Goal: Information Seeking & Learning: Check status

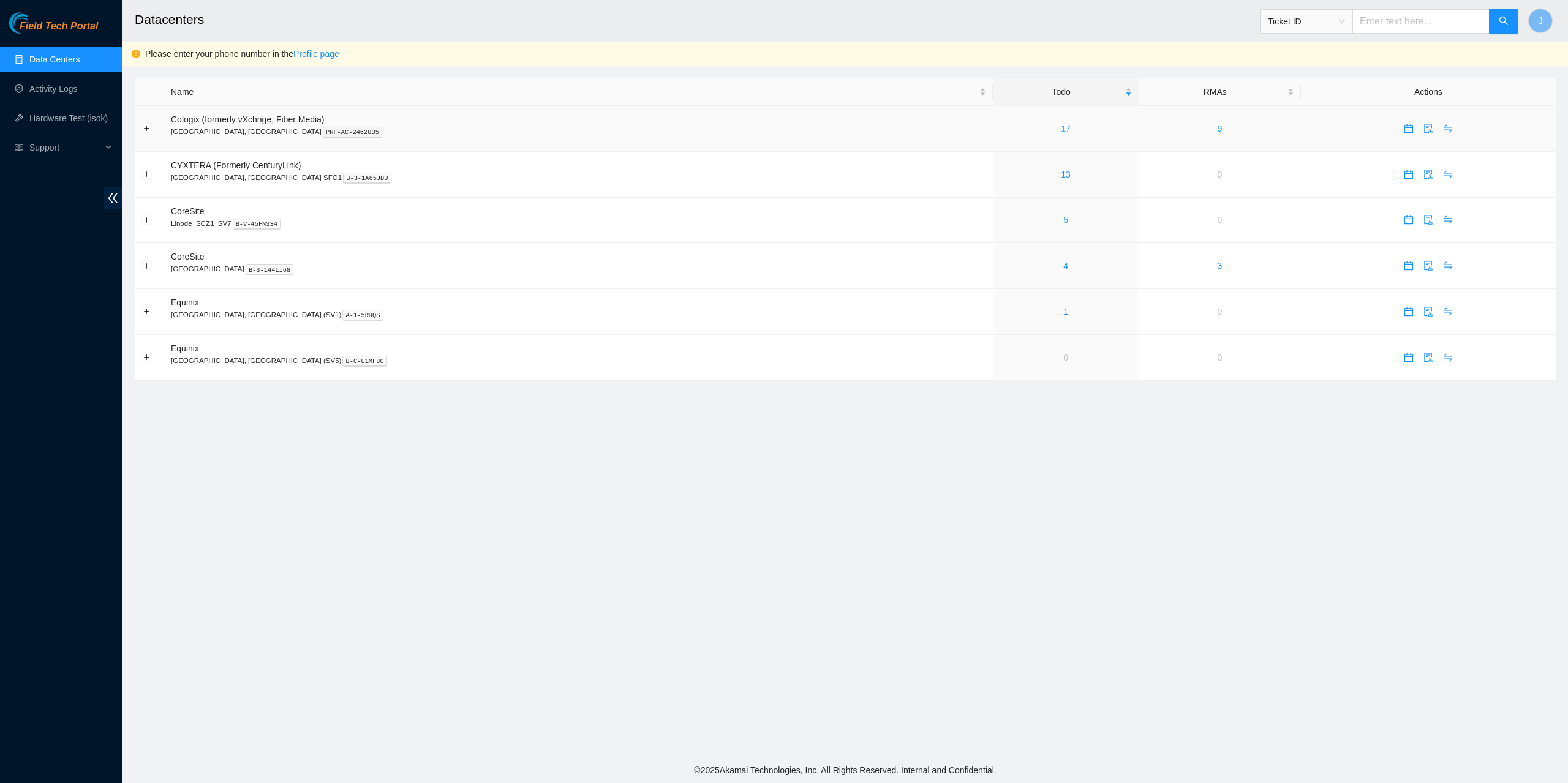
click at [1061, 124] on link "17" at bounding box center [1066, 129] width 10 height 10
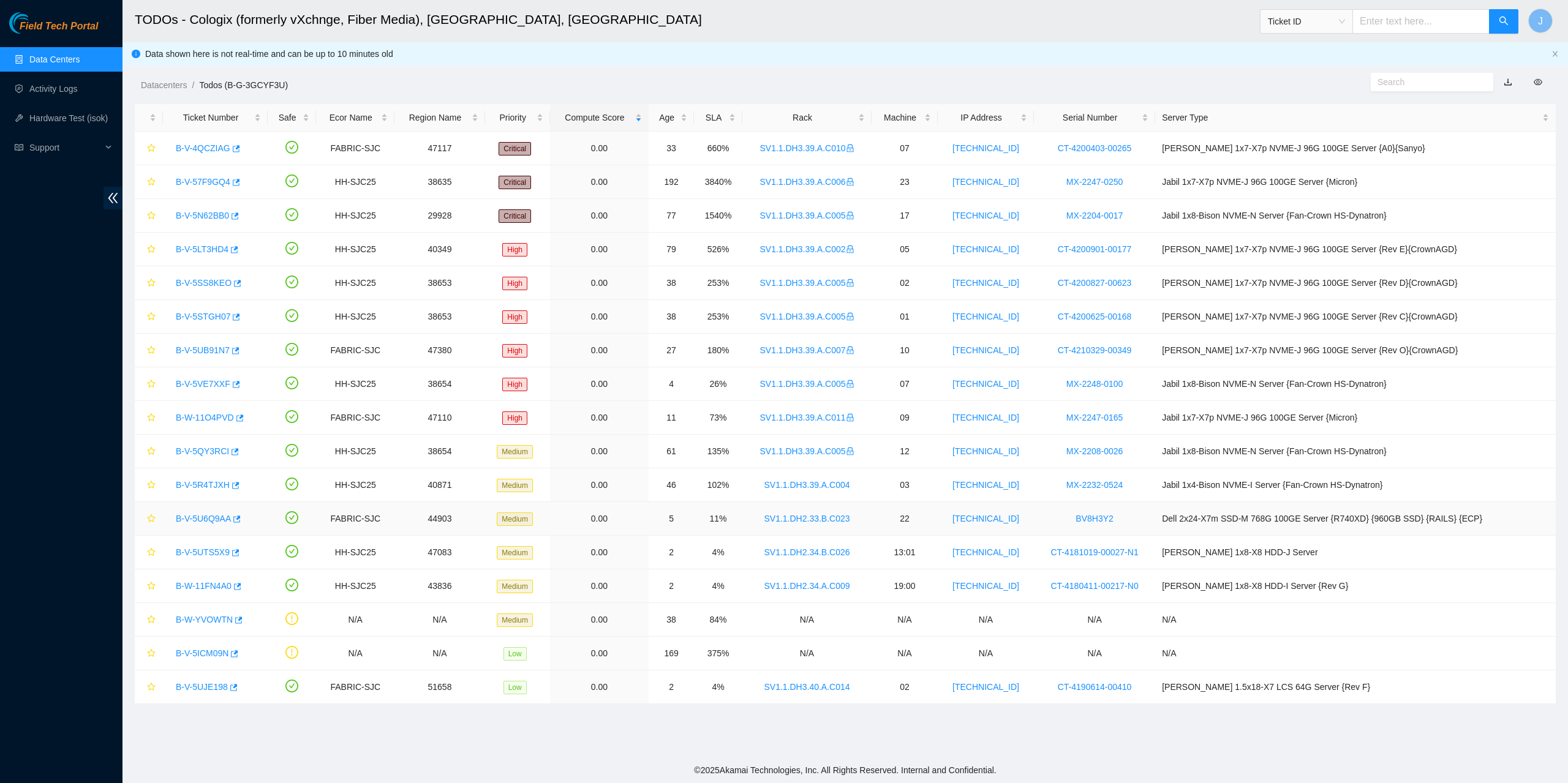
click at [217, 521] on link "B-V-5U6Q9AA" at bounding box center [203, 518] width 55 height 10
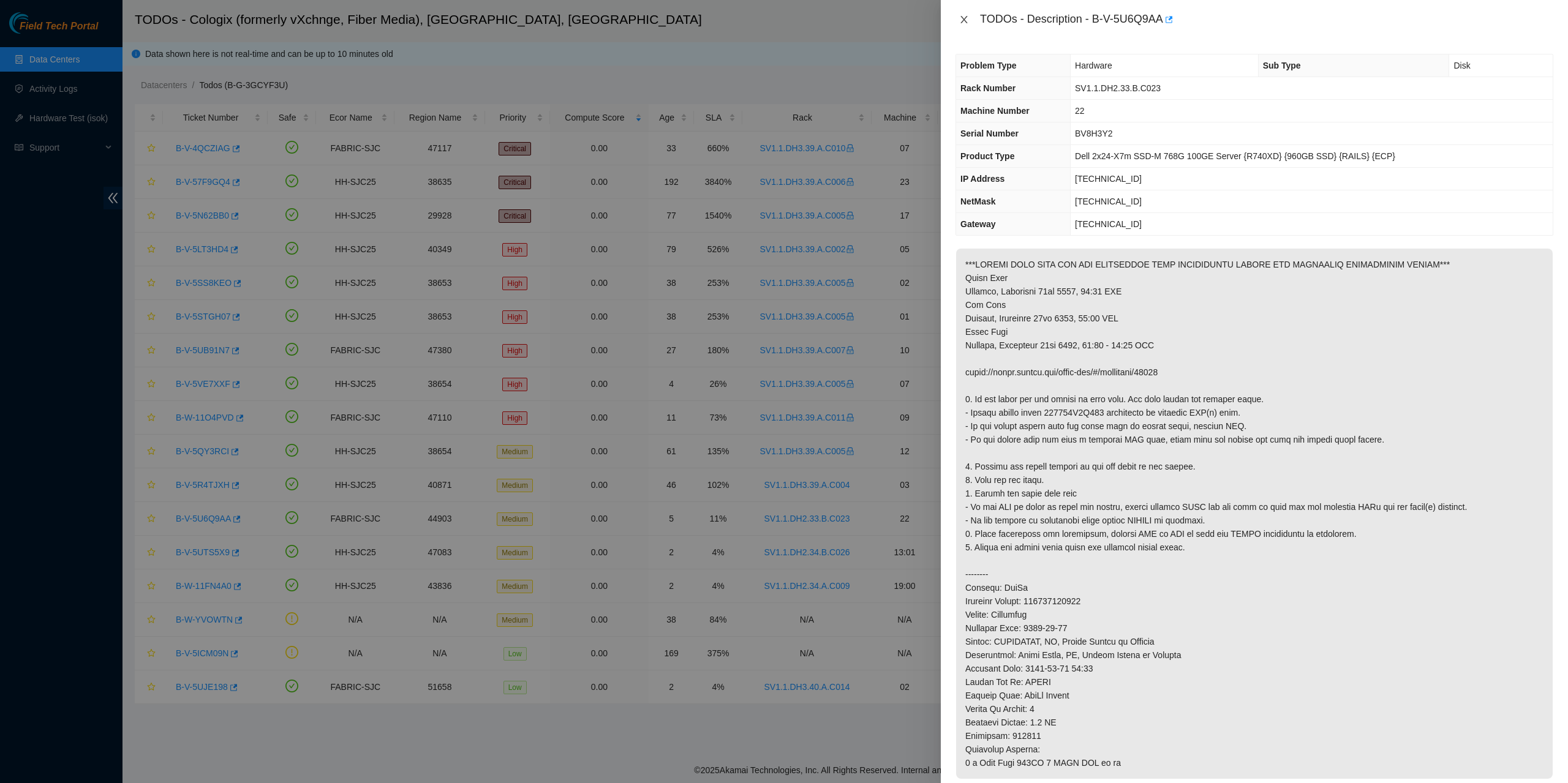
click at [963, 22] on icon "close" at bounding box center [964, 20] width 10 height 10
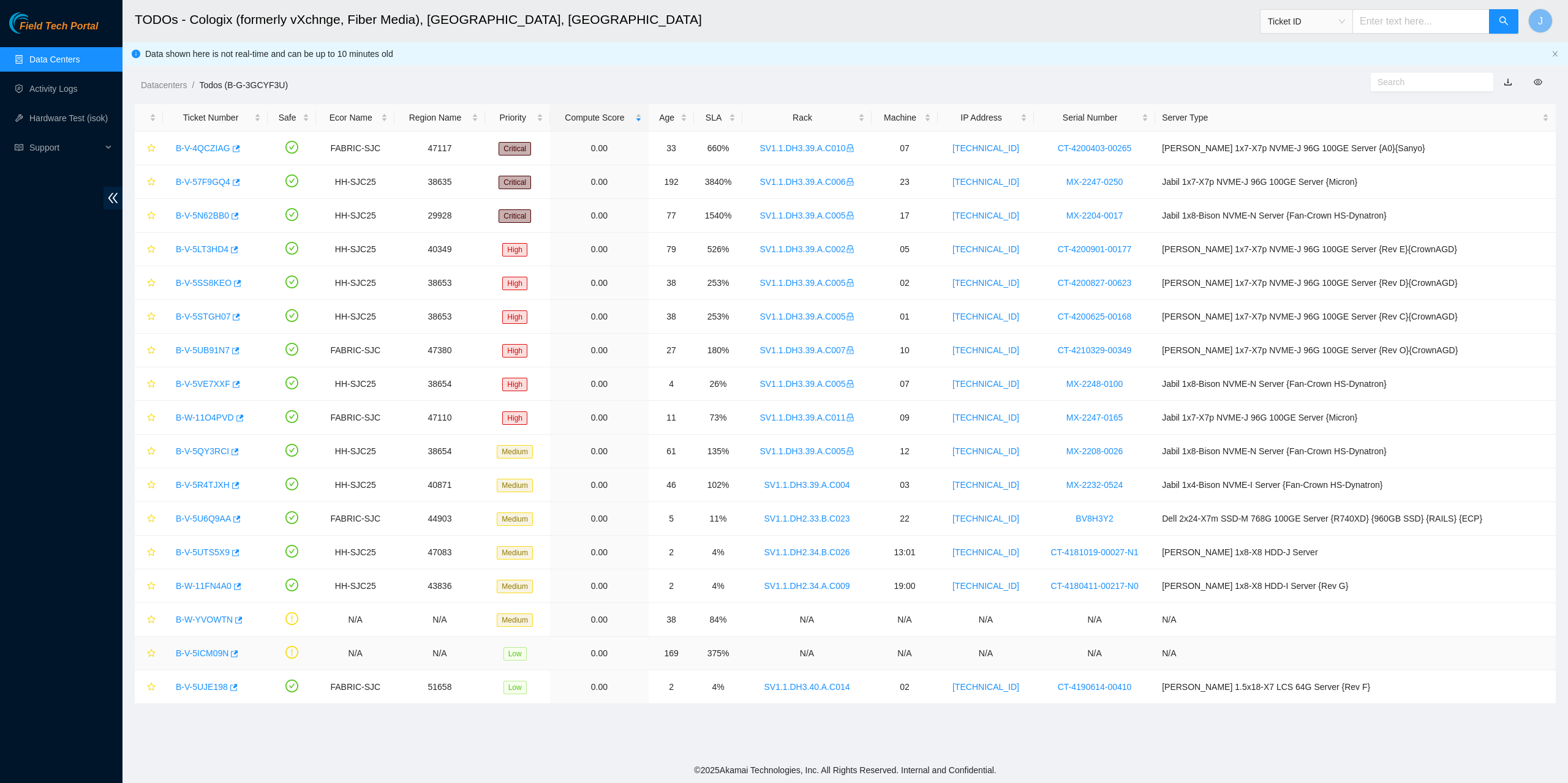
click at [205, 653] on link "B-V-5ICM09N" at bounding box center [202, 653] width 53 height 10
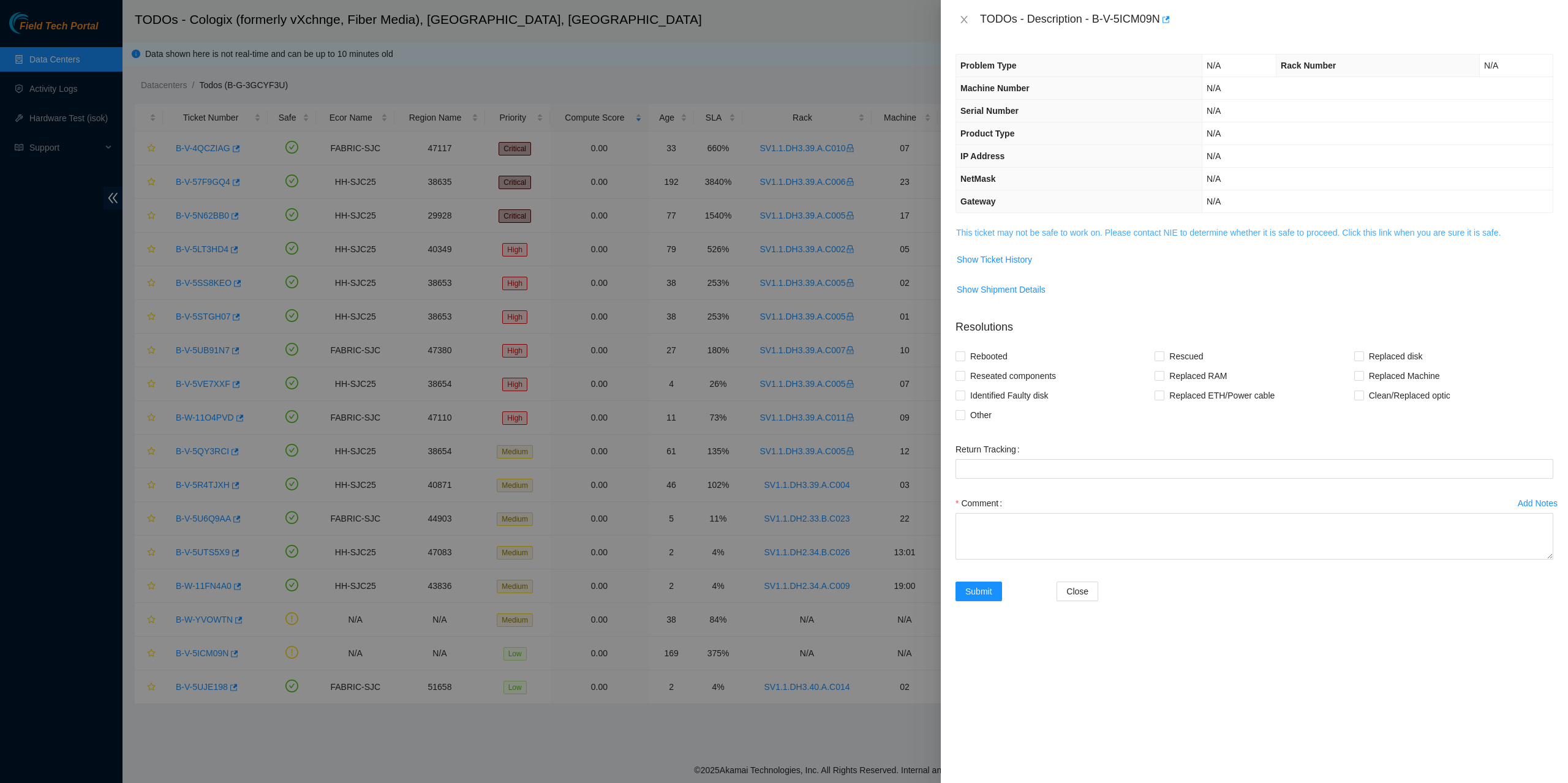
click at [1102, 233] on link "This ticket may not be safe to work on. Please contact NIE to determine whether…" at bounding box center [1228, 233] width 545 height 10
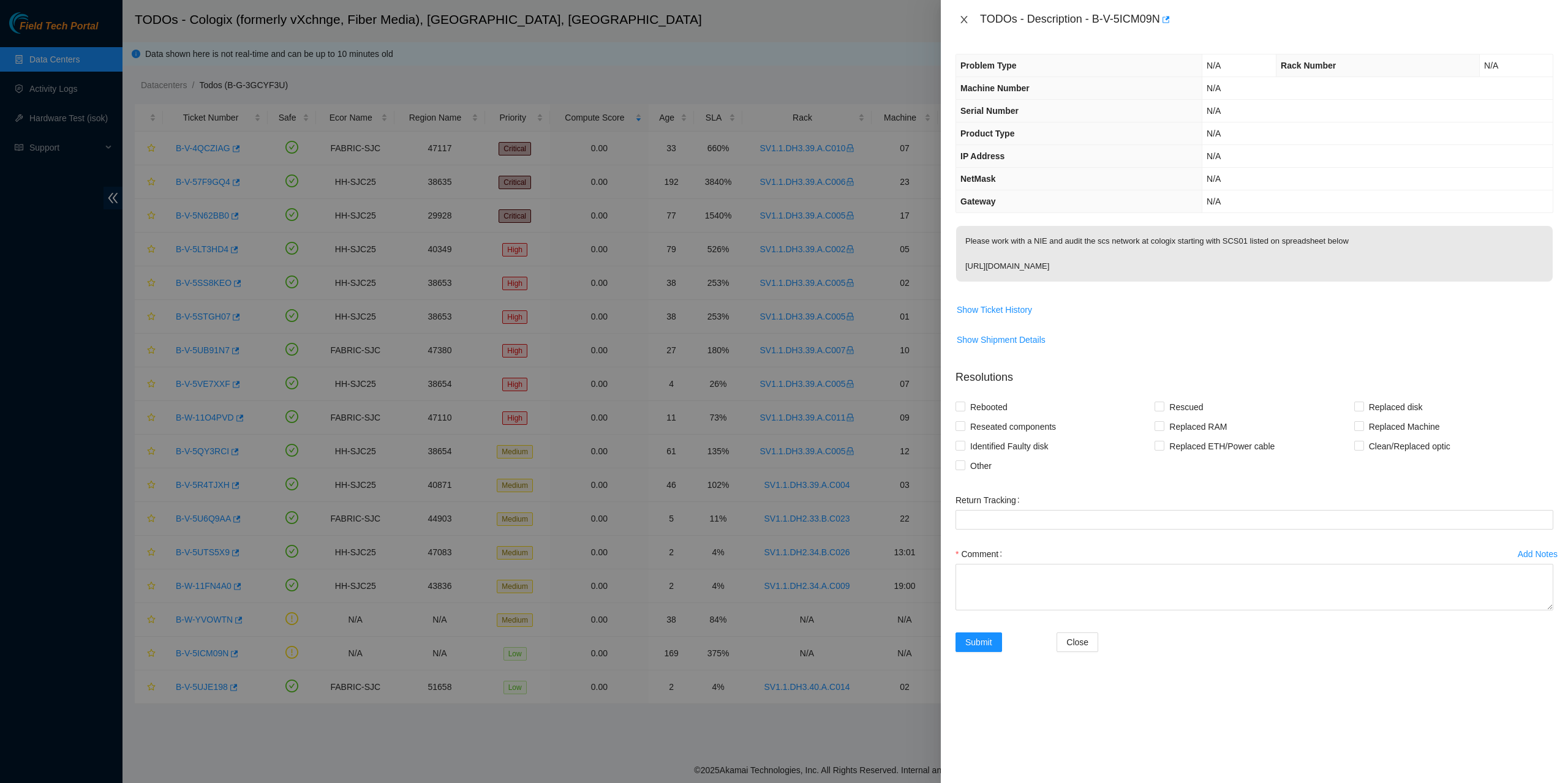
click at [962, 17] on icon "close" at bounding box center [964, 20] width 10 height 10
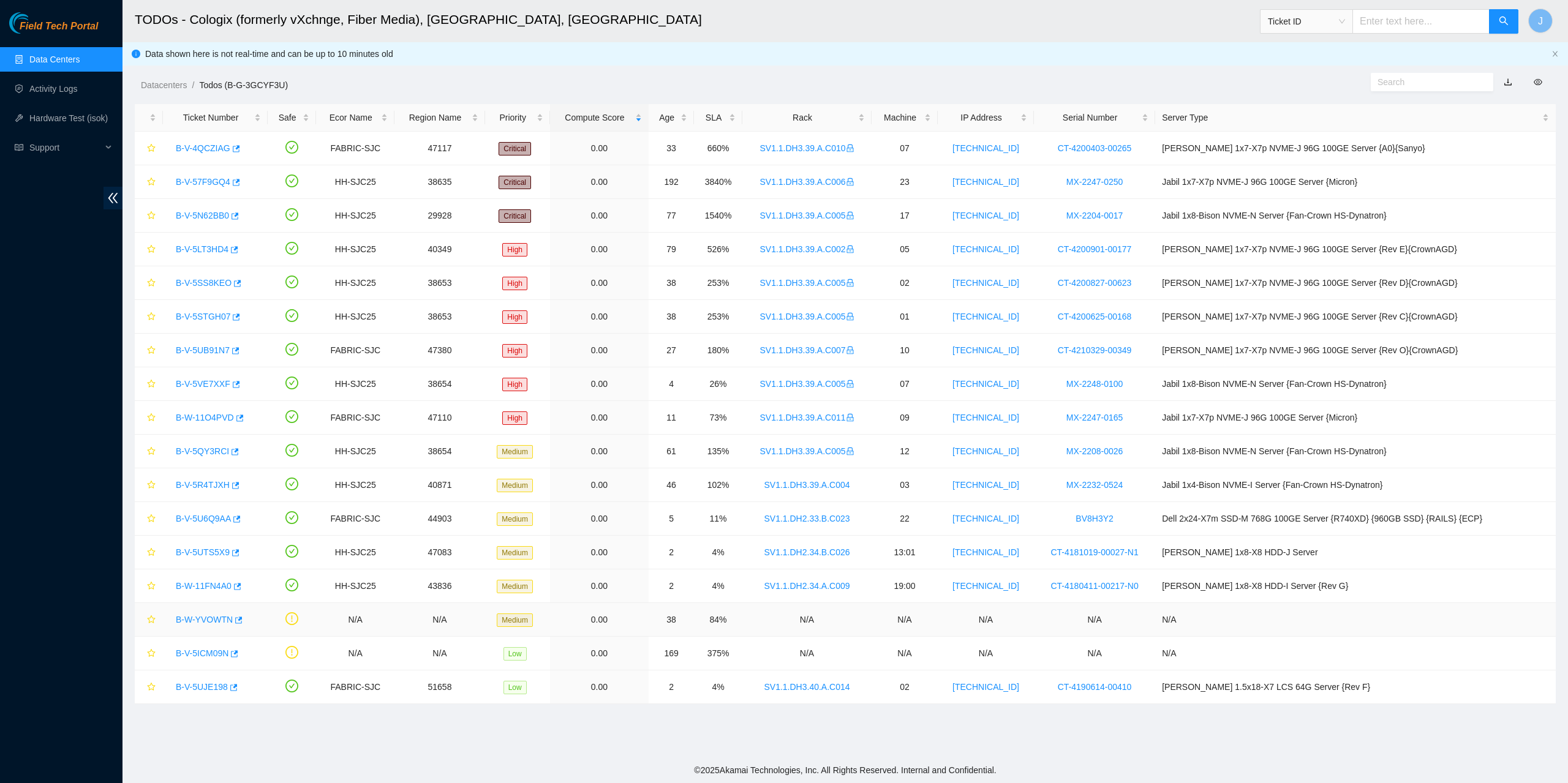
click at [205, 620] on link "B-W-YVOWTN" at bounding box center [204, 620] width 57 height 10
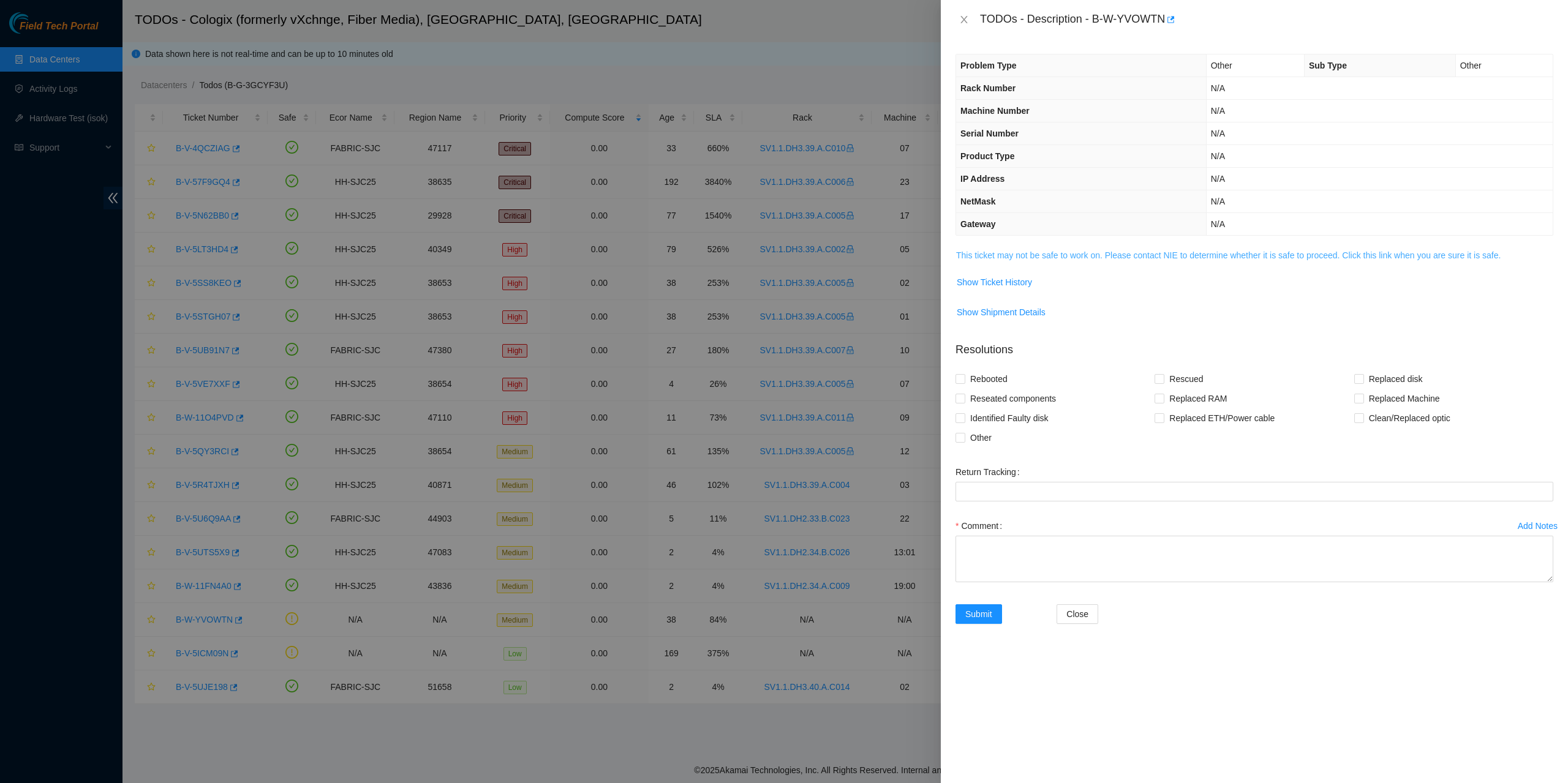
click at [1045, 250] on link "This ticket may not be safe to work on. Please contact NIE to determine whether…" at bounding box center [1228, 255] width 545 height 10
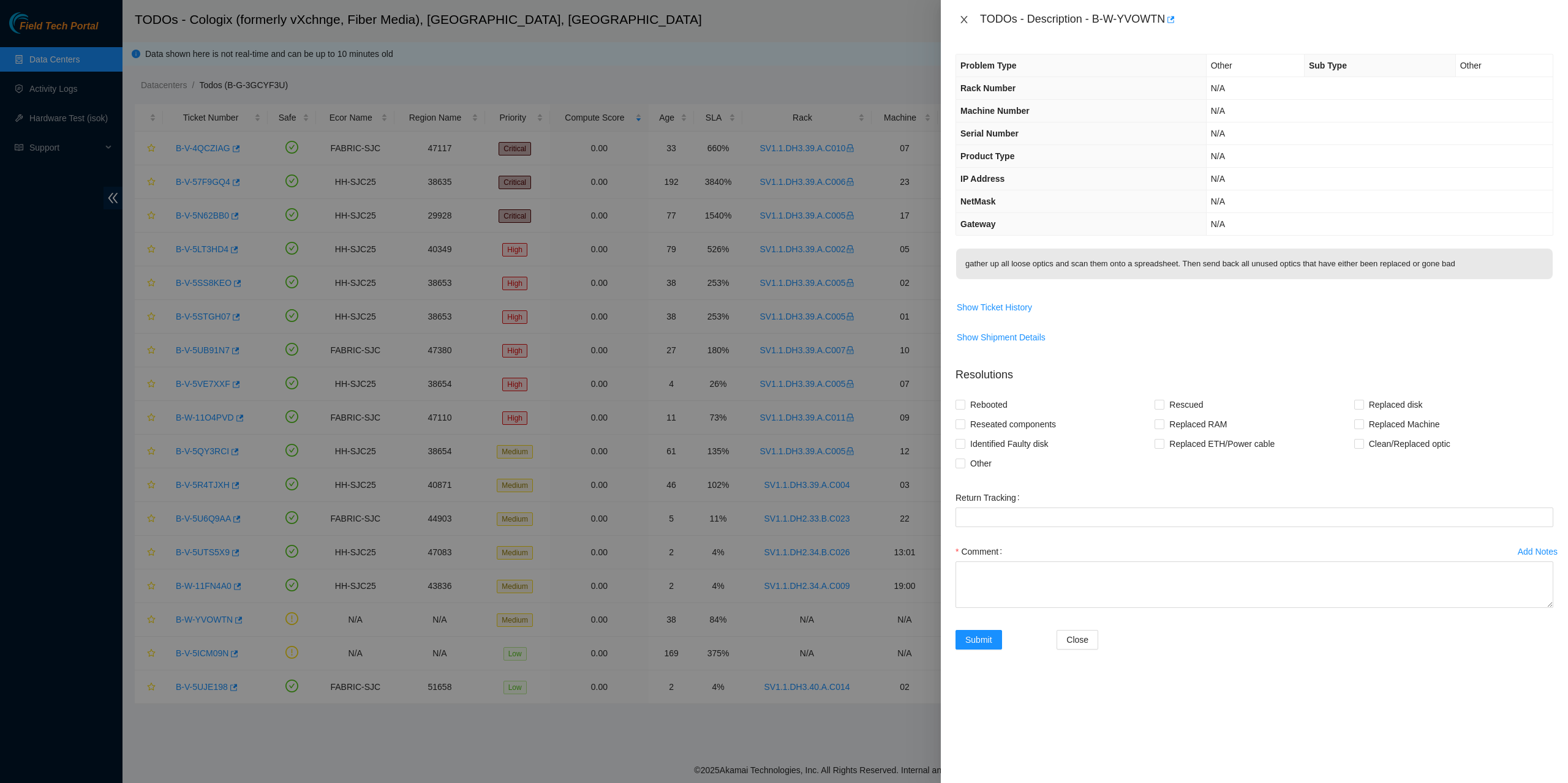
click at [964, 20] on icon "close" at bounding box center [963, 20] width 7 height 7
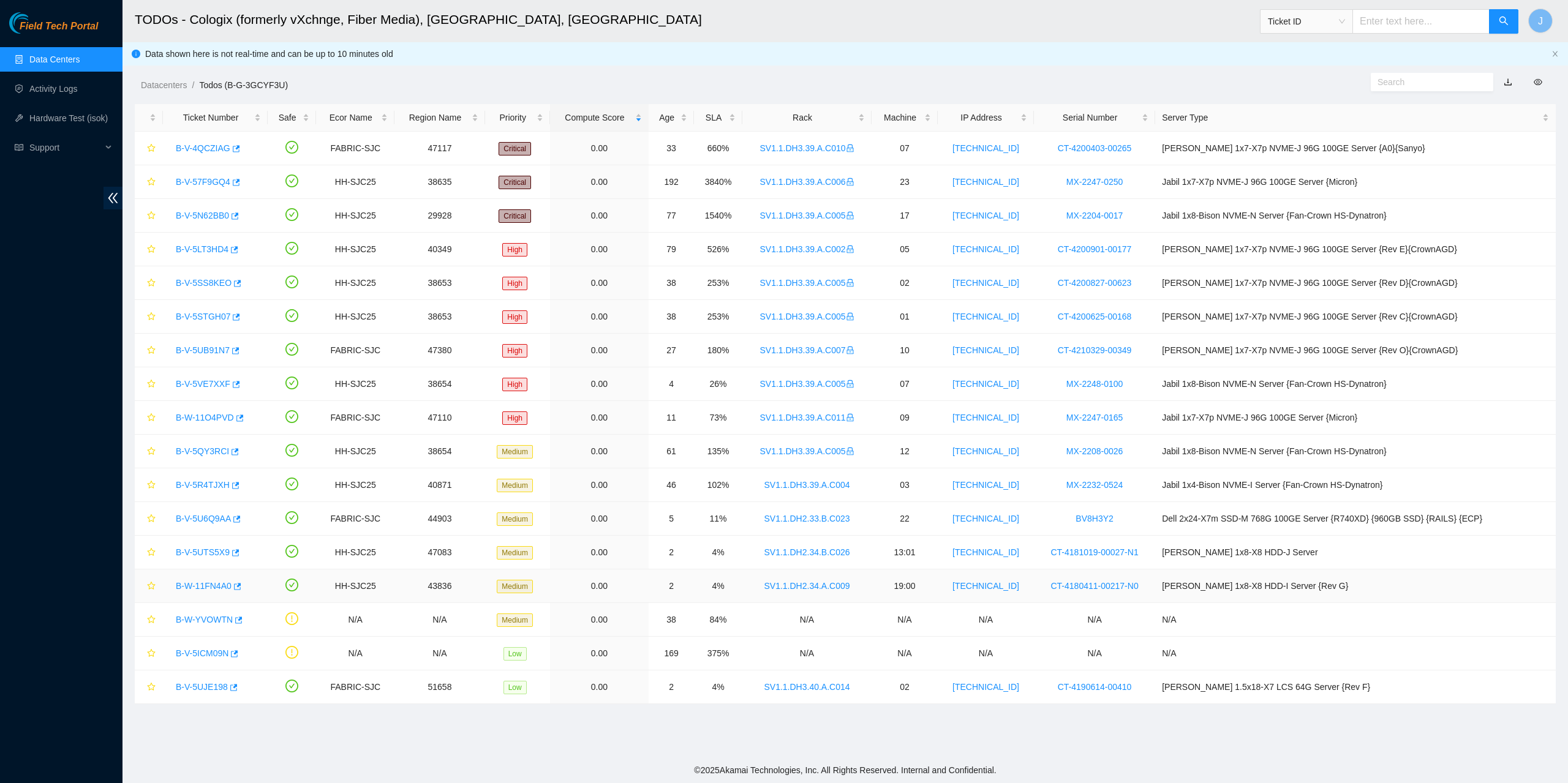
click at [206, 586] on link "B-W-11FN4A0" at bounding box center [204, 586] width 56 height 10
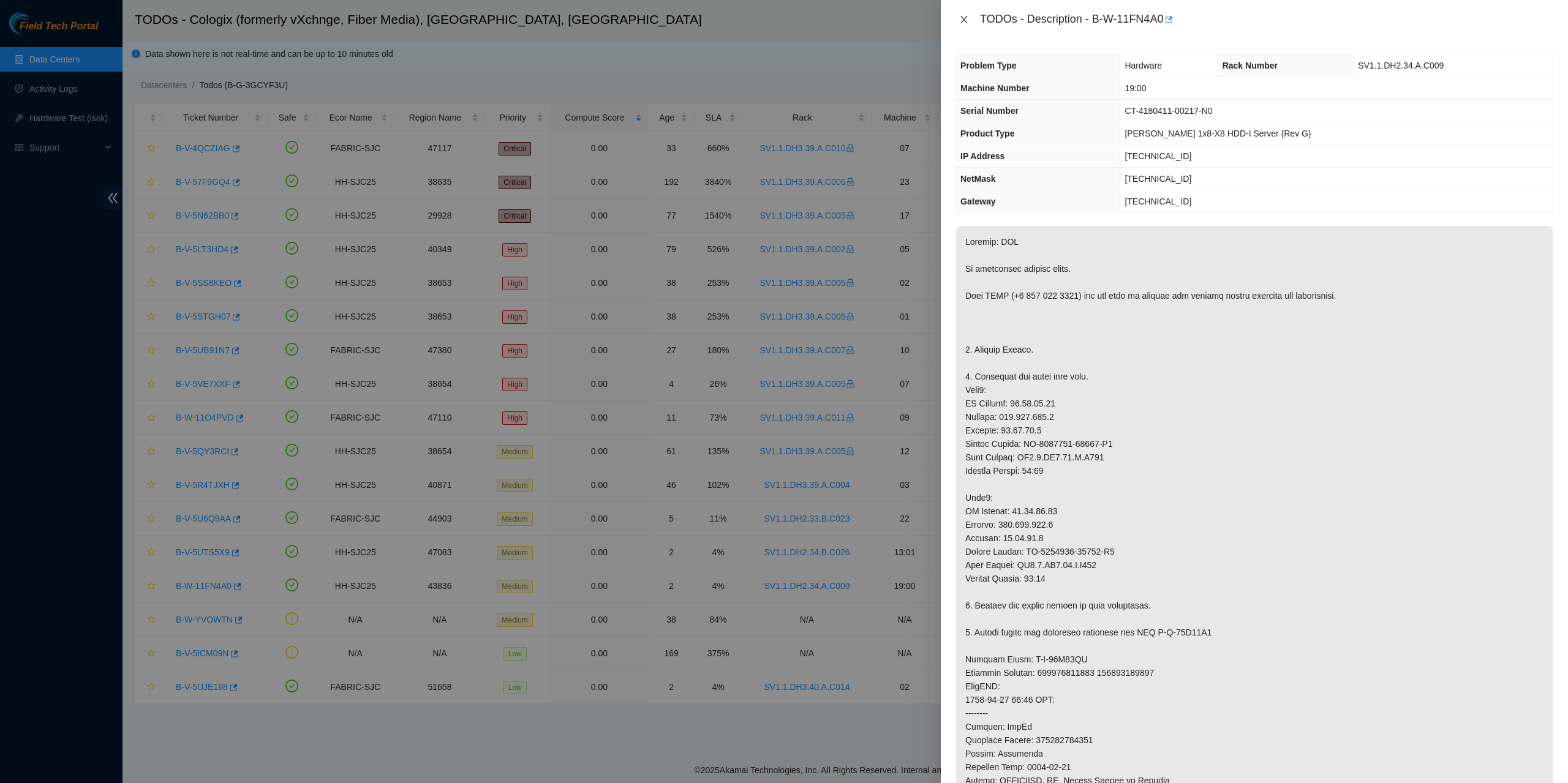
click at [966, 18] on icon "close" at bounding box center [963, 20] width 7 height 7
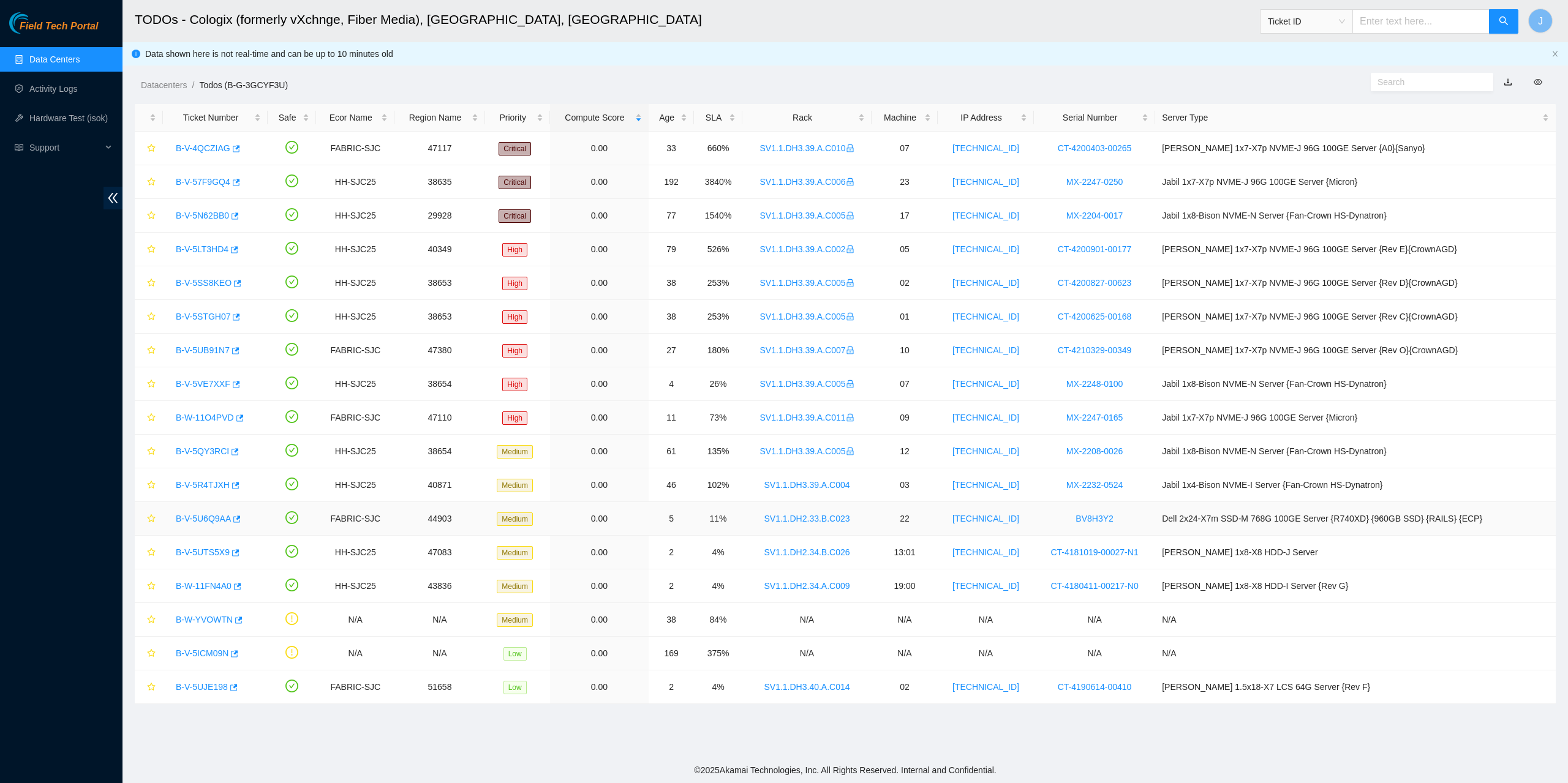
click at [214, 523] on link "B-V-5U6Q9AA" at bounding box center [203, 518] width 55 height 10
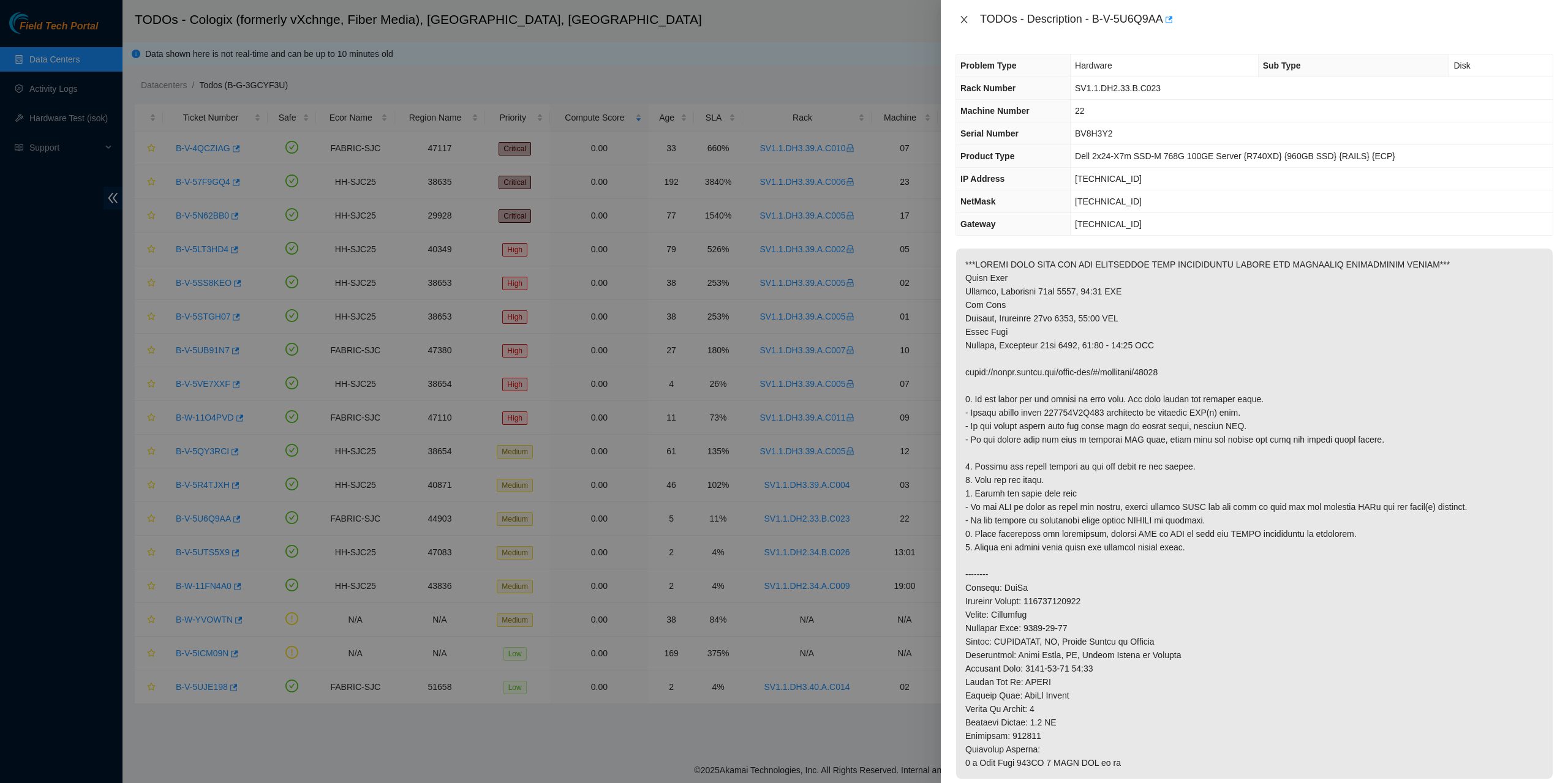
click at [966, 22] on icon "close" at bounding box center [963, 20] width 7 height 7
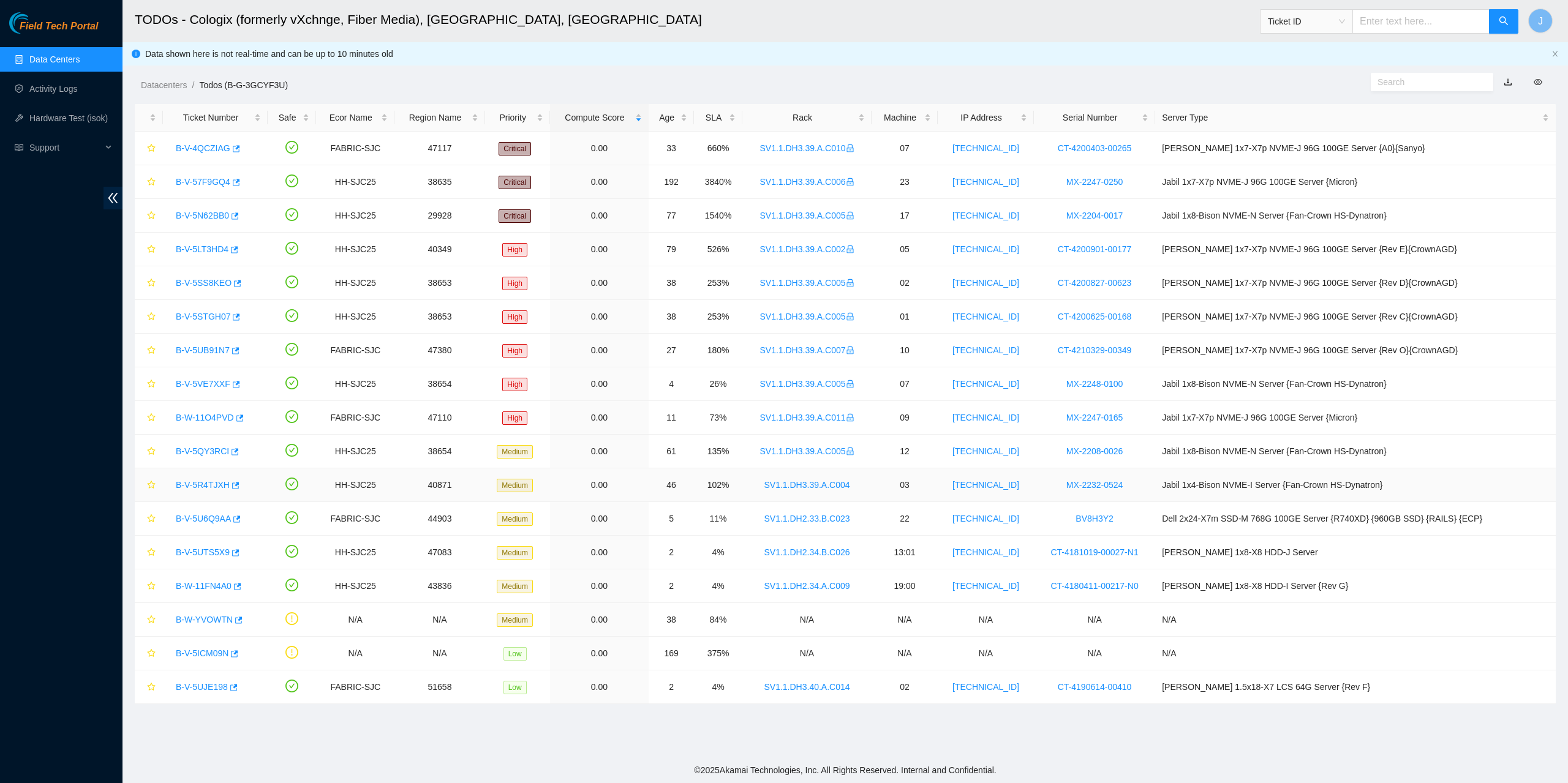
click at [205, 482] on link "B-V-5R4TJXH" at bounding box center [202, 485] width 54 height 10
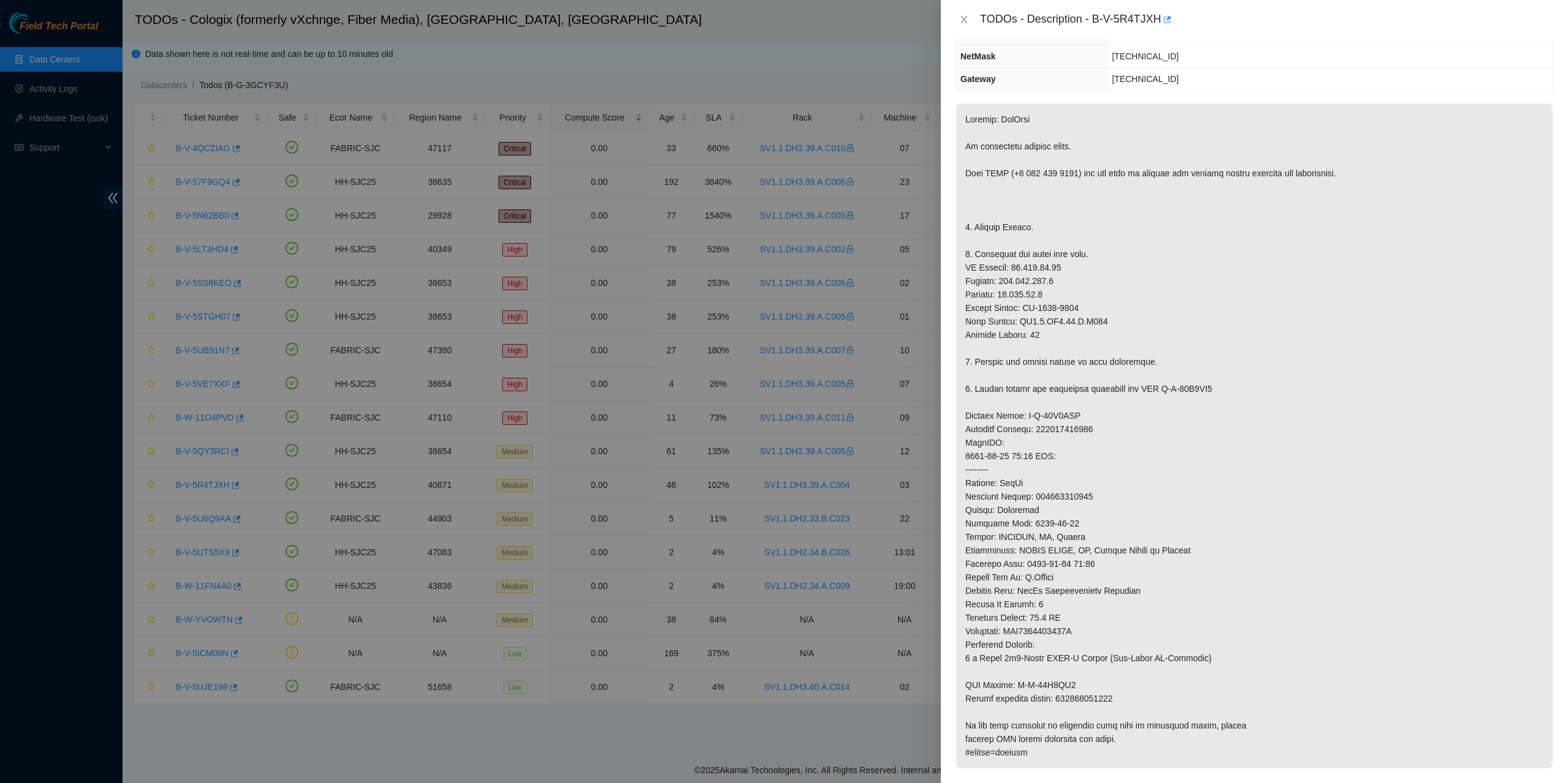
scroll to position [61, 0]
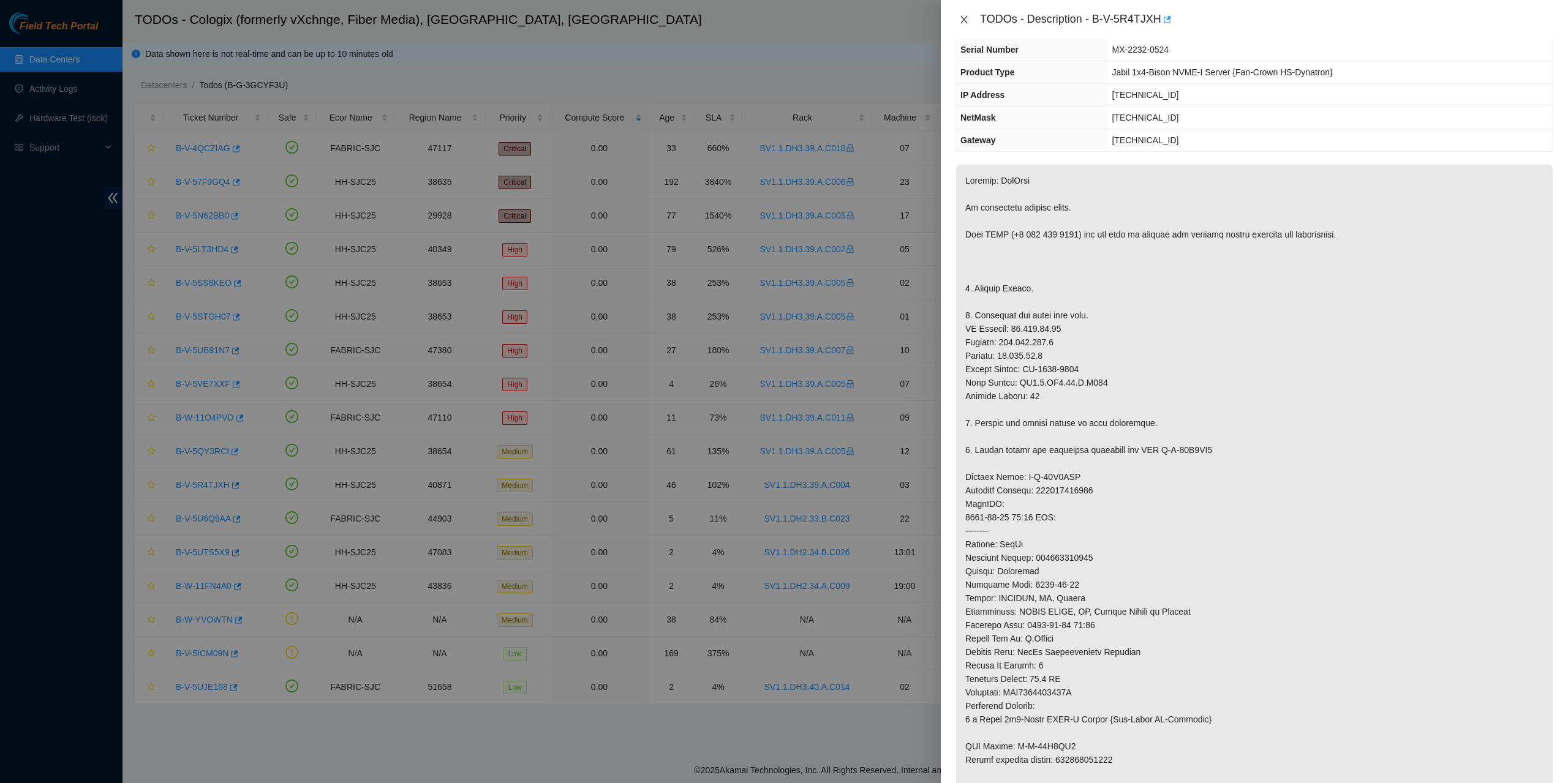
click at [964, 19] on icon "close" at bounding box center [963, 20] width 7 height 7
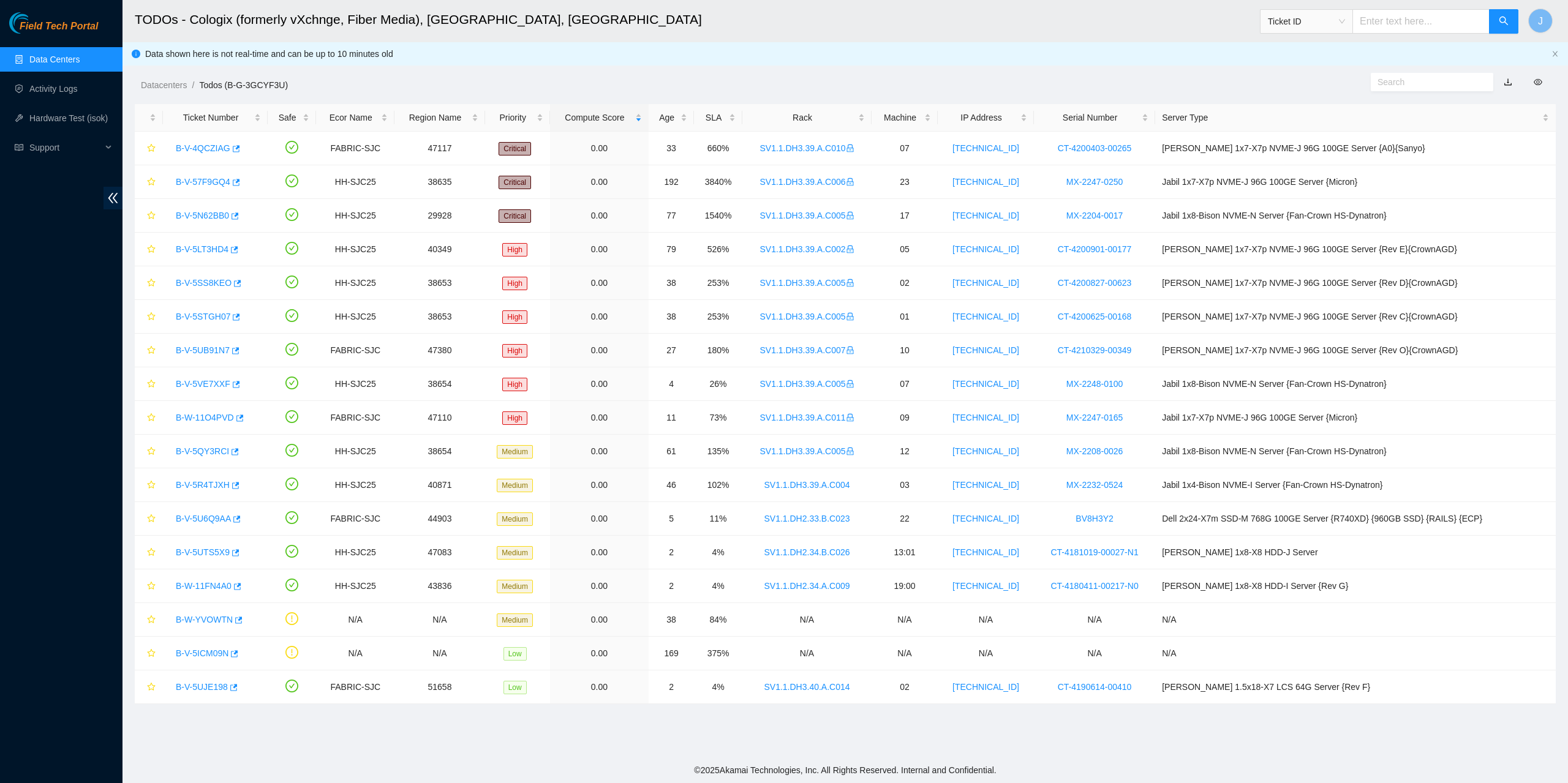
scroll to position [0, 0]
click at [209, 181] on link "B-V-57F9GQ4" at bounding box center [203, 182] width 55 height 10
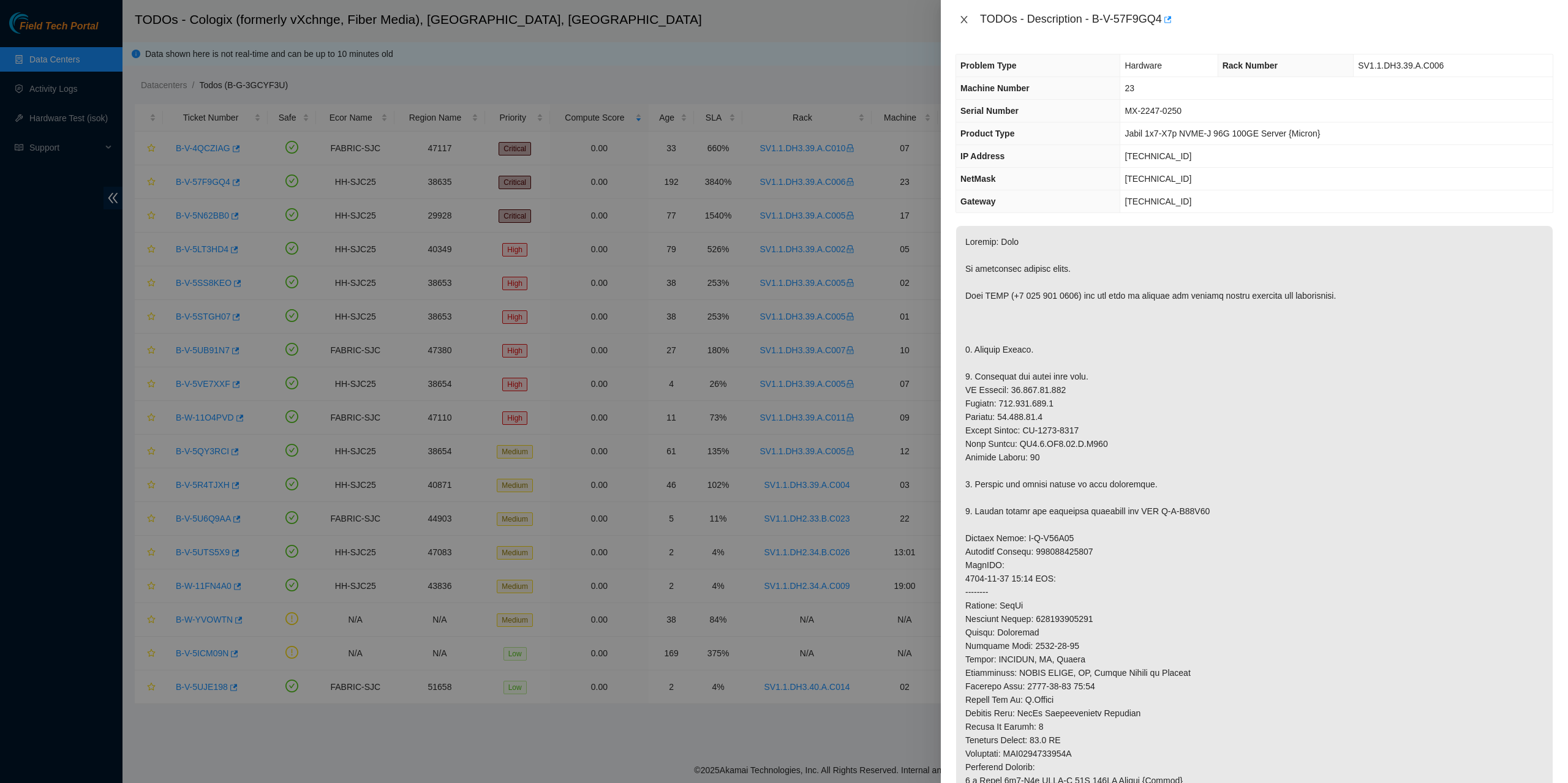
click at [964, 20] on icon "close" at bounding box center [963, 20] width 7 height 7
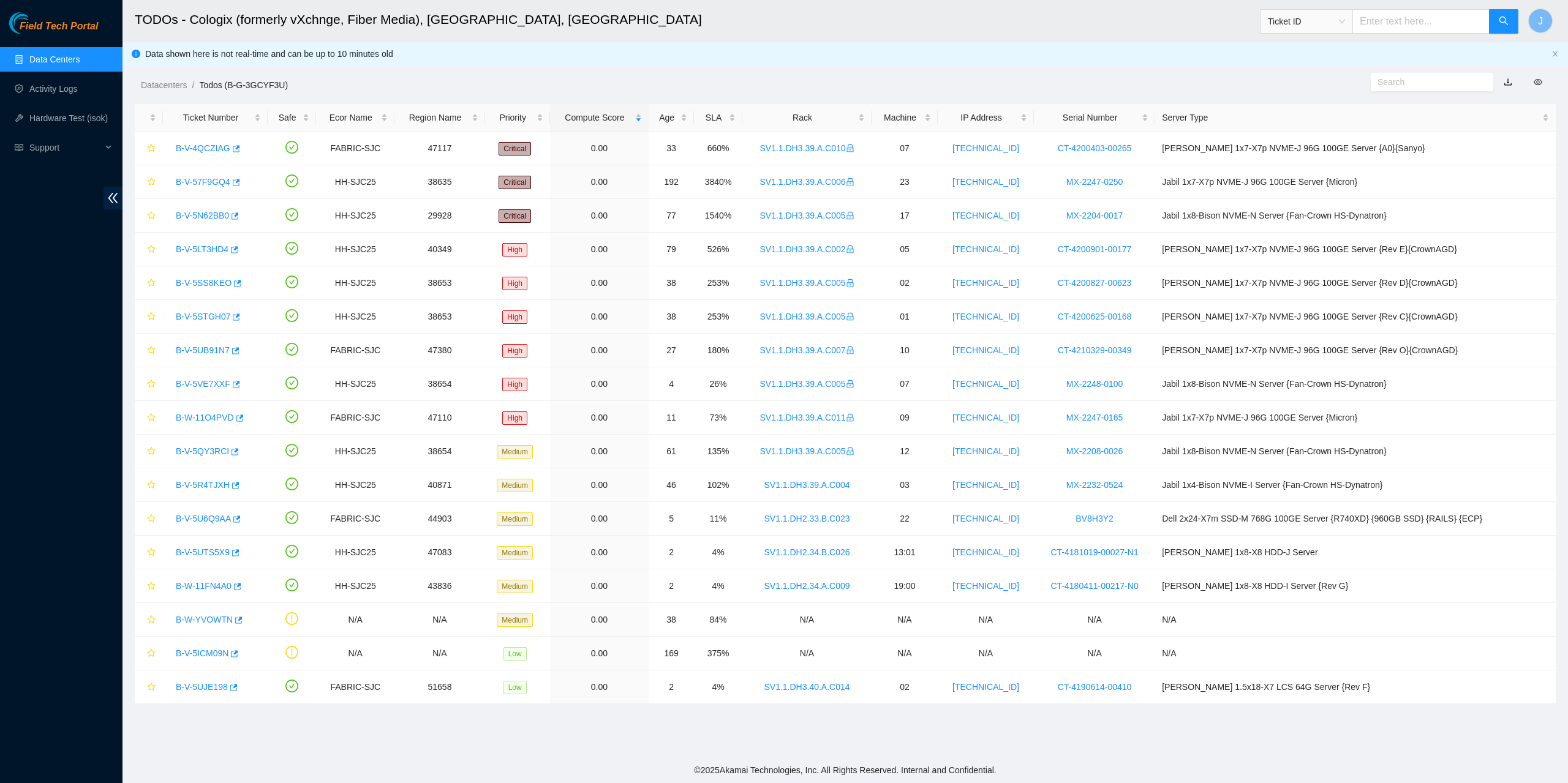
click at [62, 60] on link "Data Centers" at bounding box center [54, 60] width 50 height 10
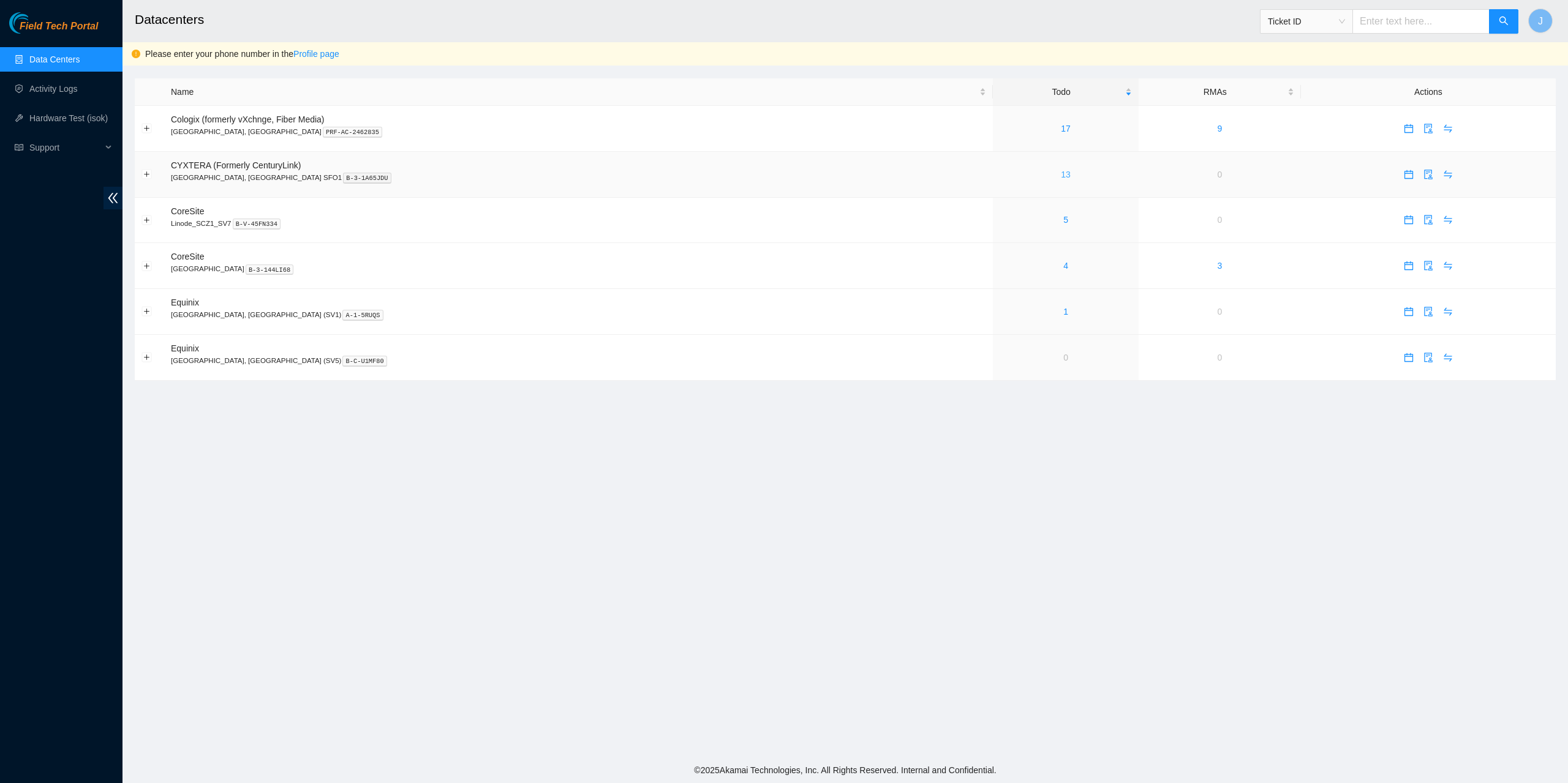
click at [1061, 176] on link "13" at bounding box center [1066, 174] width 10 height 10
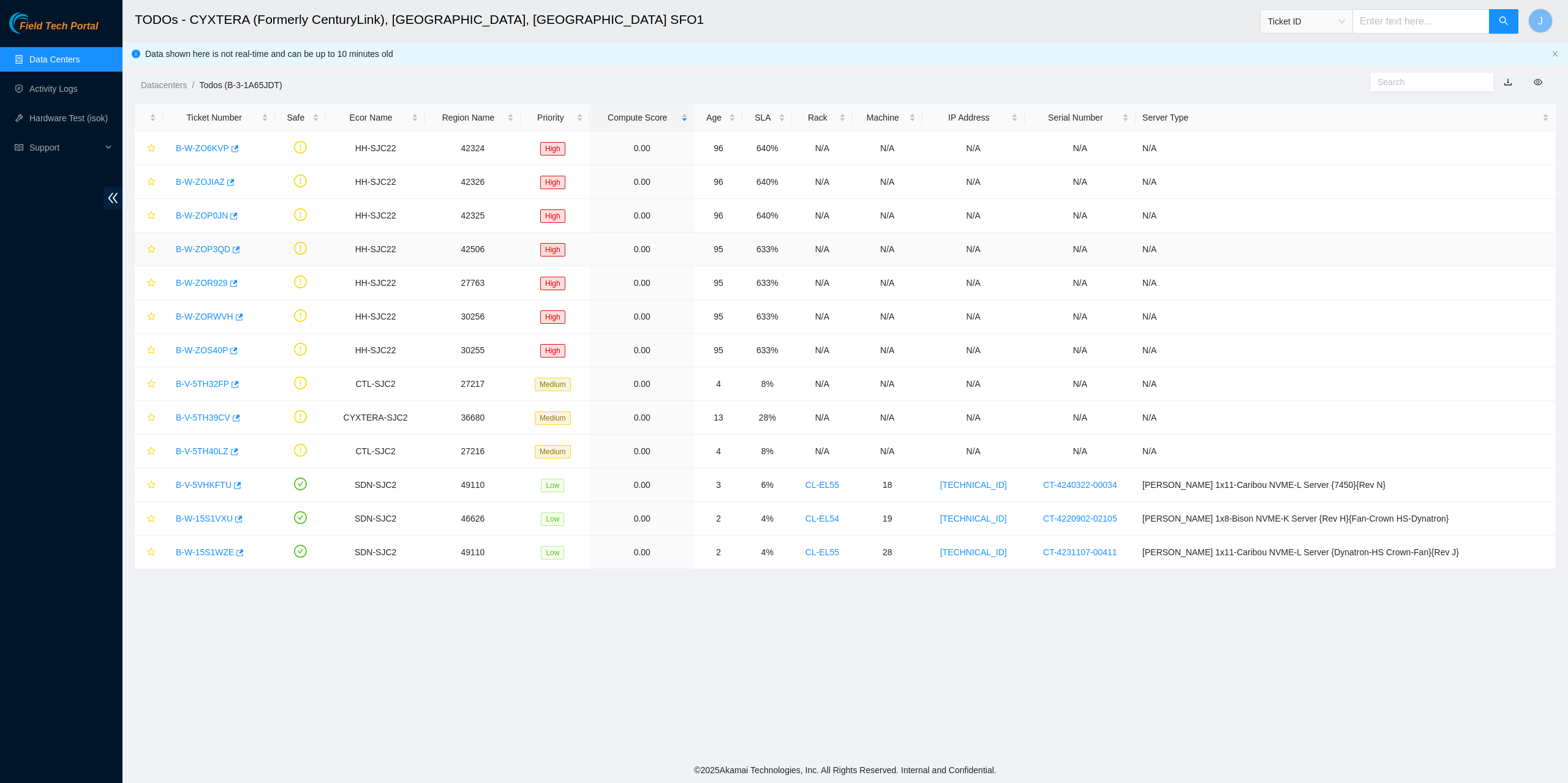
click at [210, 245] on link "B-W-ZOP3QD" at bounding box center [203, 250] width 55 height 10
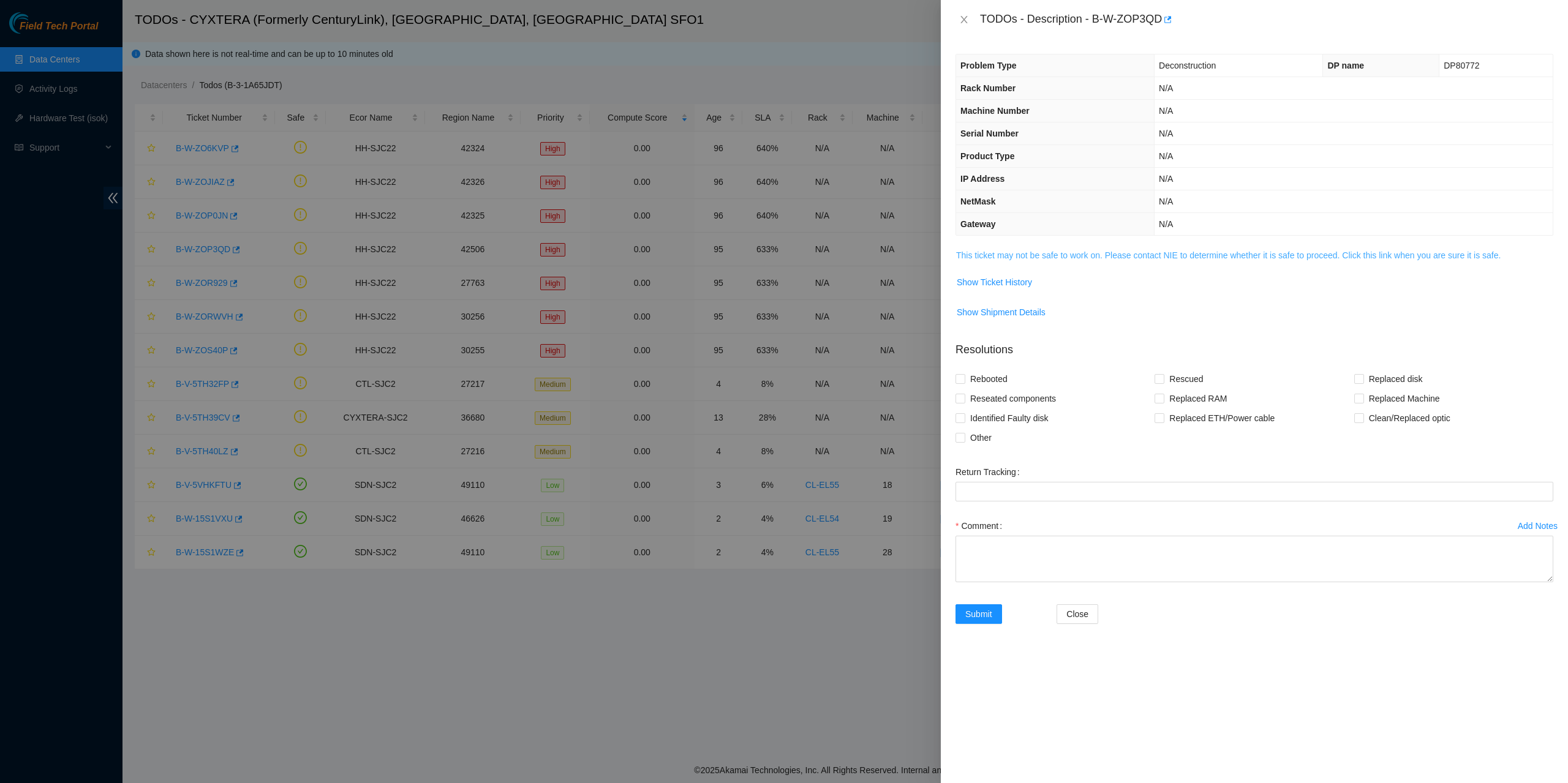
click at [969, 254] on link "This ticket may not be safe to work on. Please contact NIE to determine whether…" at bounding box center [1228, 255] width 545 height 10
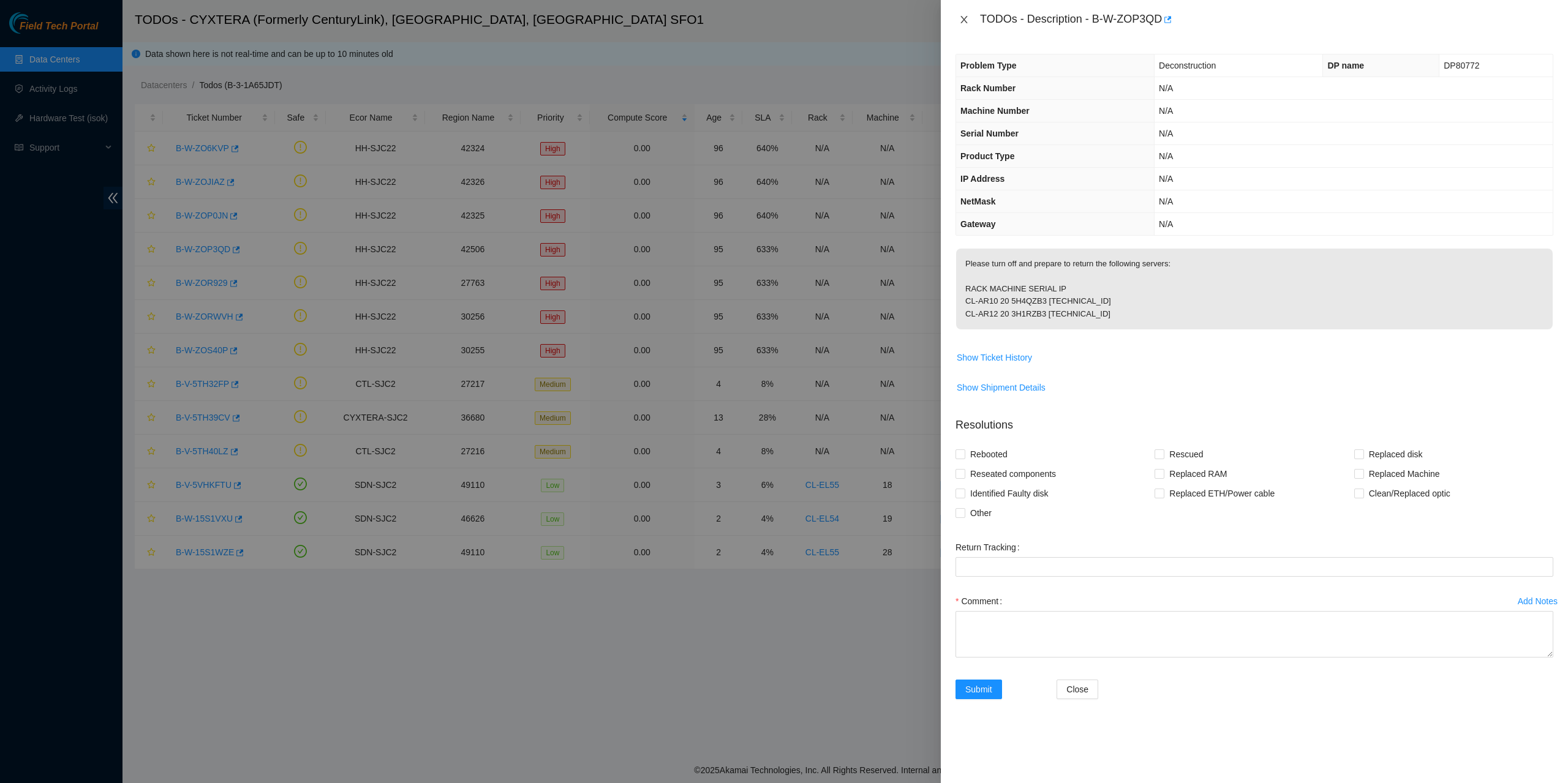
click at [962, 19] on icon "close" at bounding box center [964, 20] width 10 height 10
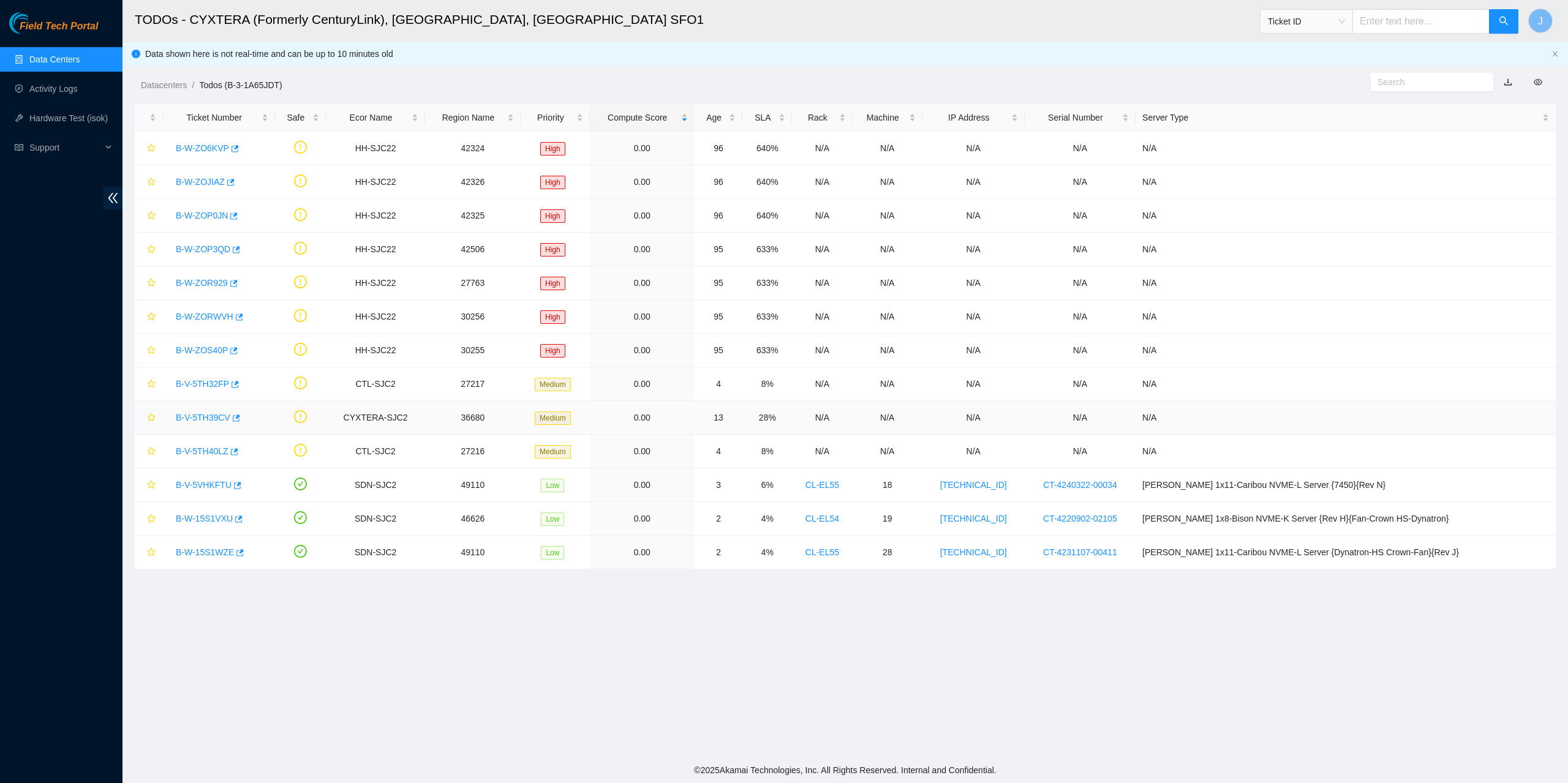
click at [207, 419] on link "B-V-5TH39CV" at bounding box center [203, 418] width 55 height 10
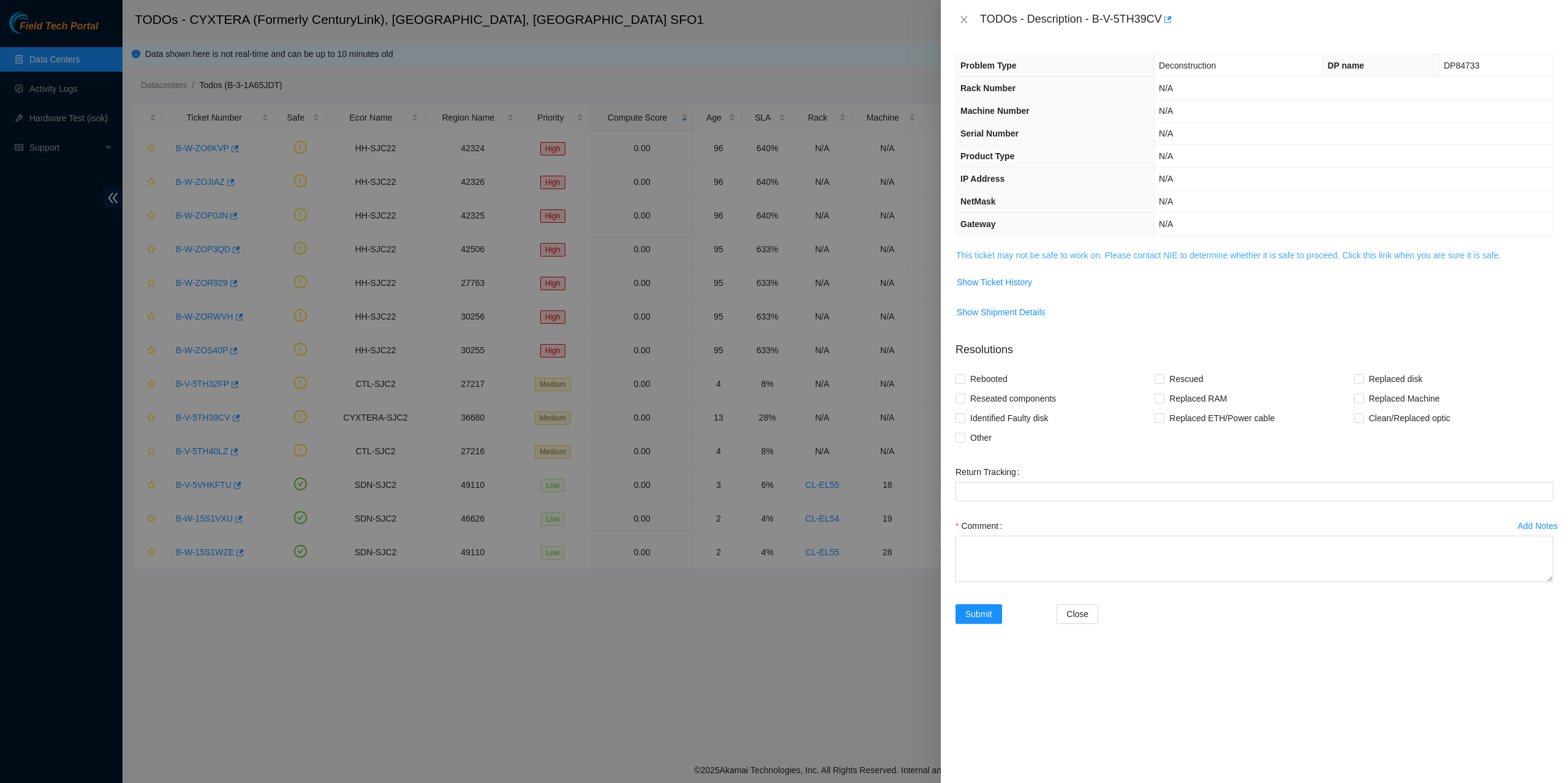
click at [1069, 258] on link "This ticket may not be safe to work on. Please contact NIE to determine whether…" at bounding box center [1228, 255] width 545 height 10
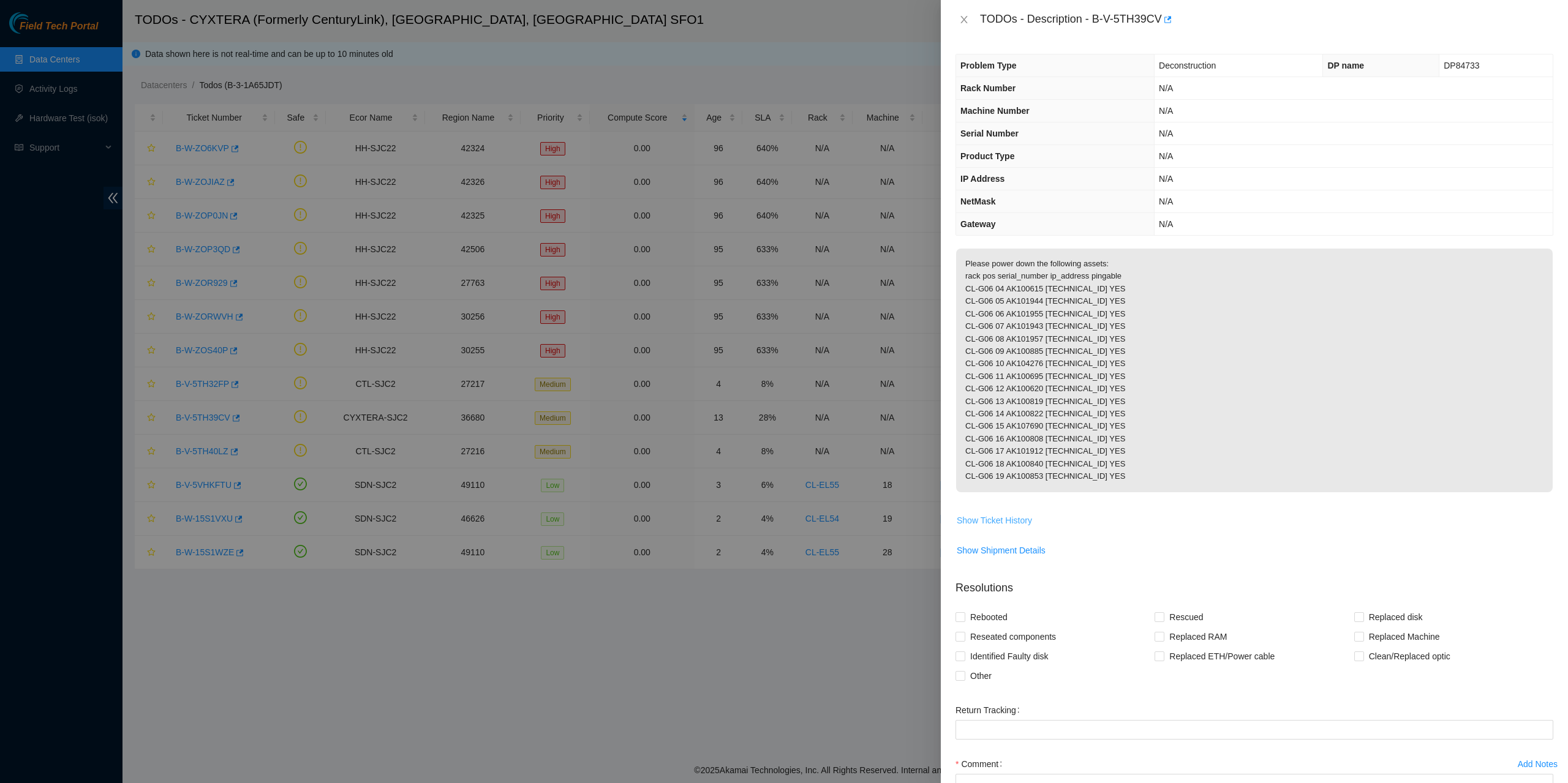
click at [1006, 527] on span "Show Ticket History" at bounding box center [994, 520] width 75 height 14
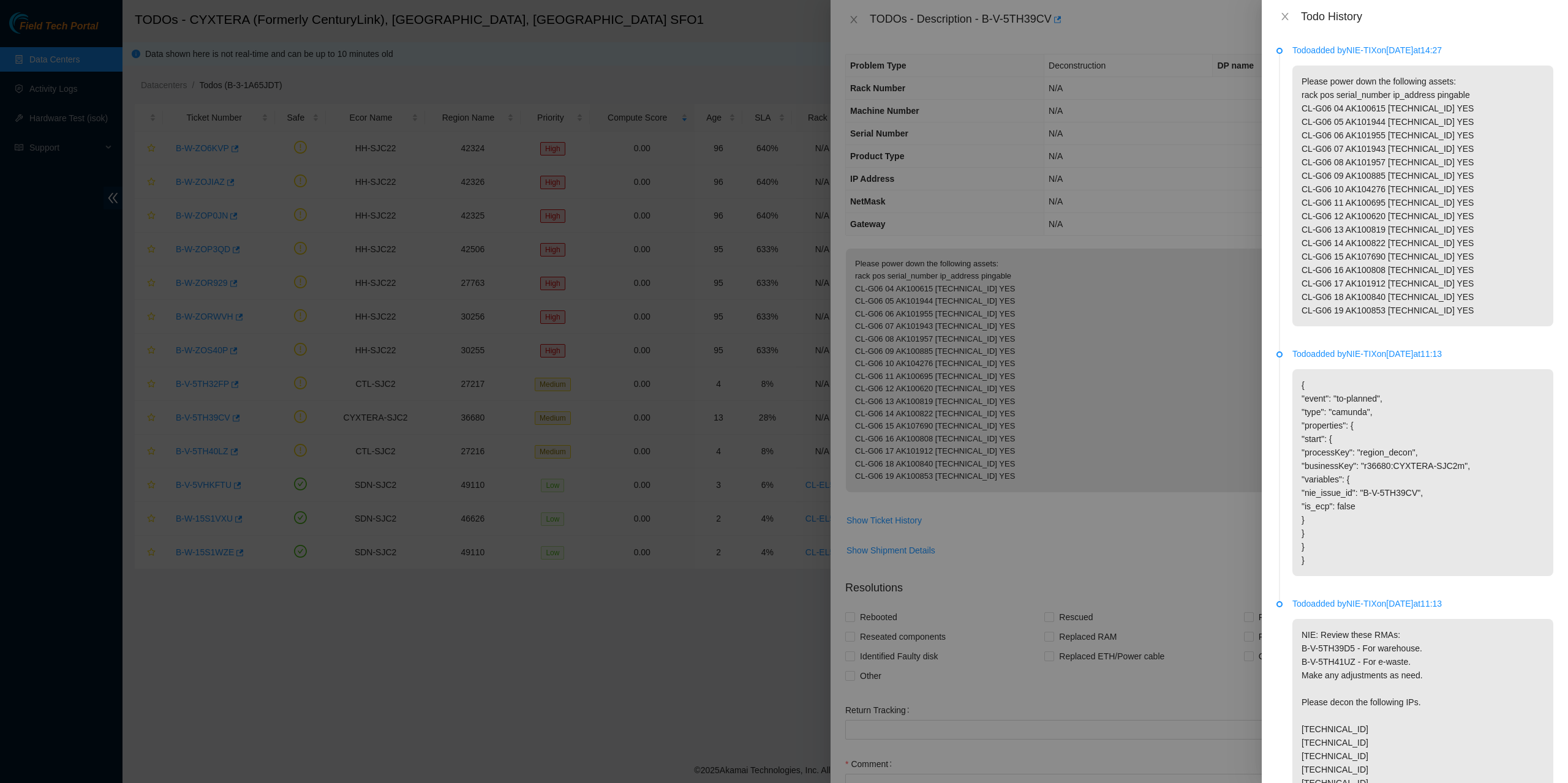
click at [1280, 9] on div "Todo History" at bounding box center [1415, 16] width 306 height 33
click at [1285, 16] on icon "close" at bounding box center [1284, 17] width 7 height 7
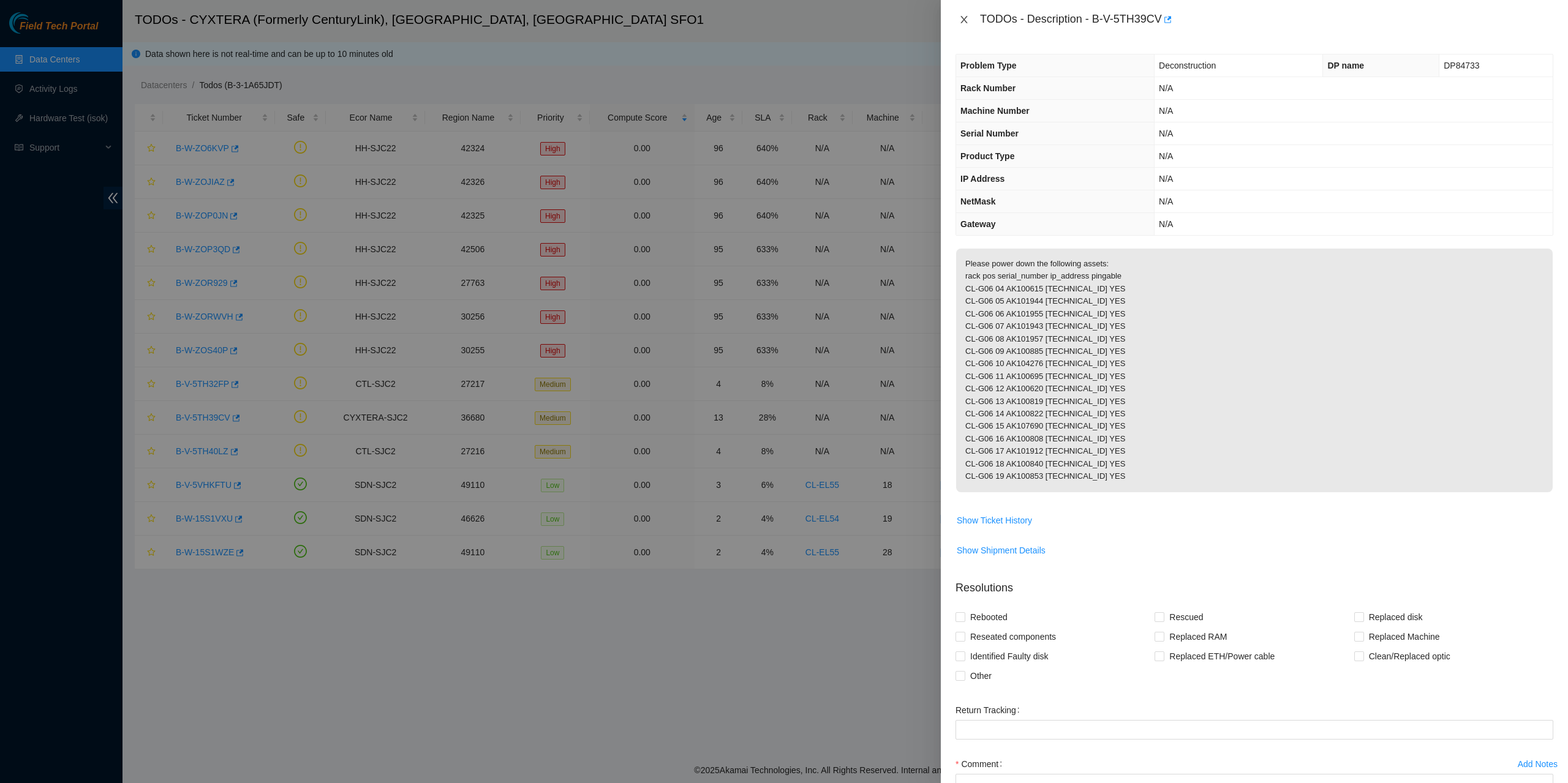
click at [966, 18] on icon "close" at bounding box center [963, 20] width 7 height 7
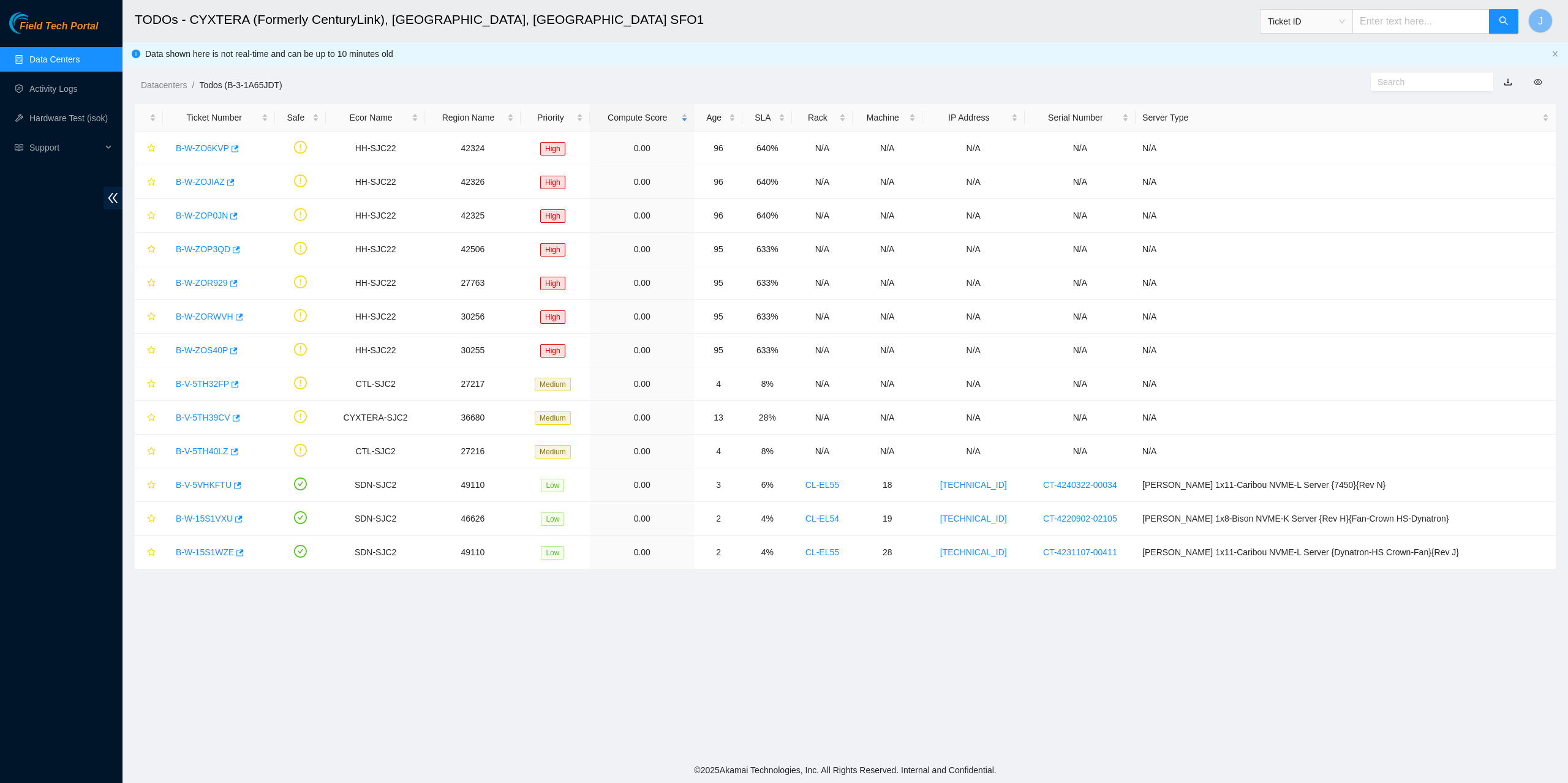
click at [60, 57] on link "Data Centers" at bounding box center [54, 60] width 50 height 10
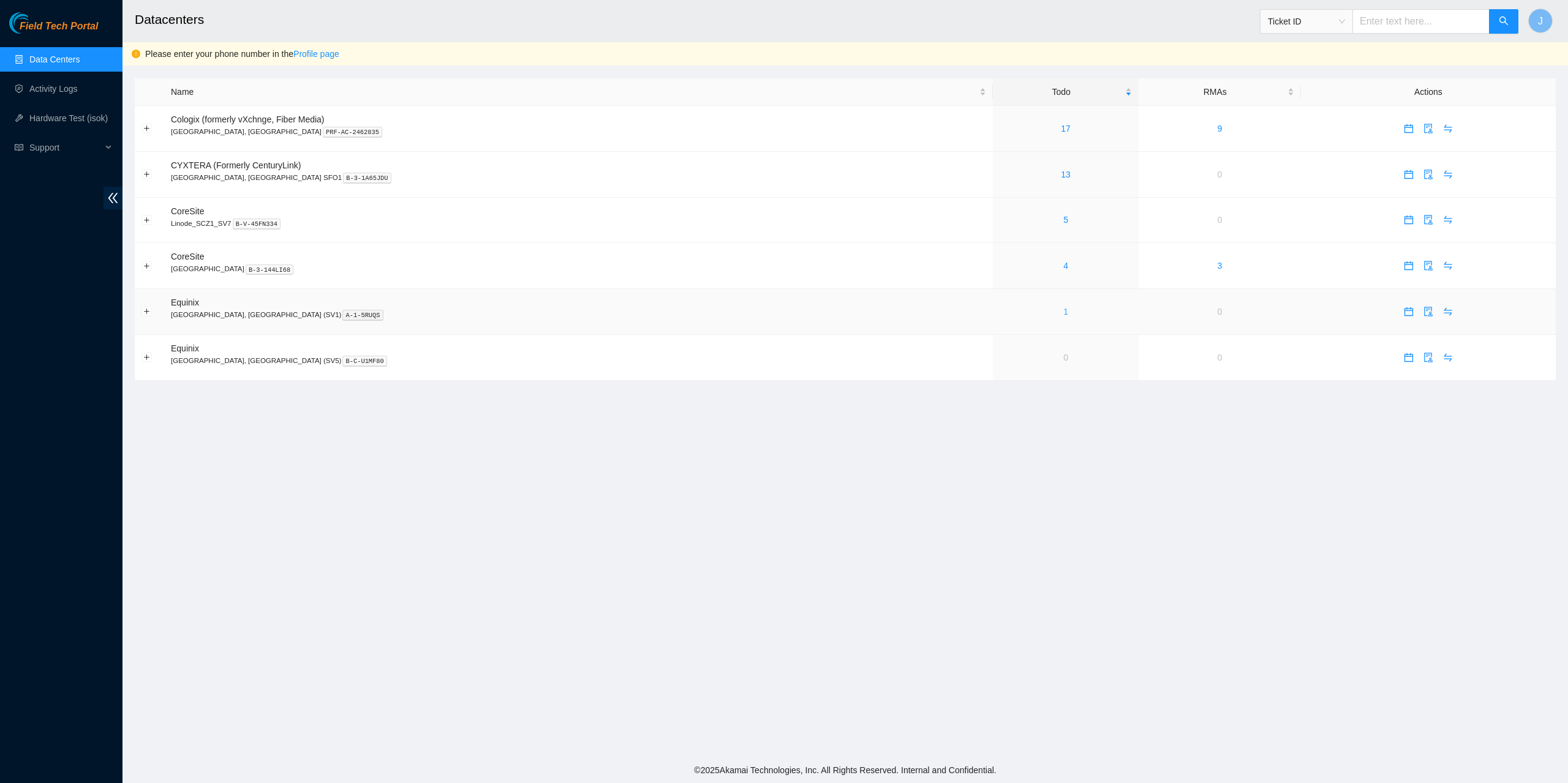
click at [1063, 313] on link "1" at bounding box center [1066, 312] width 5 height 10
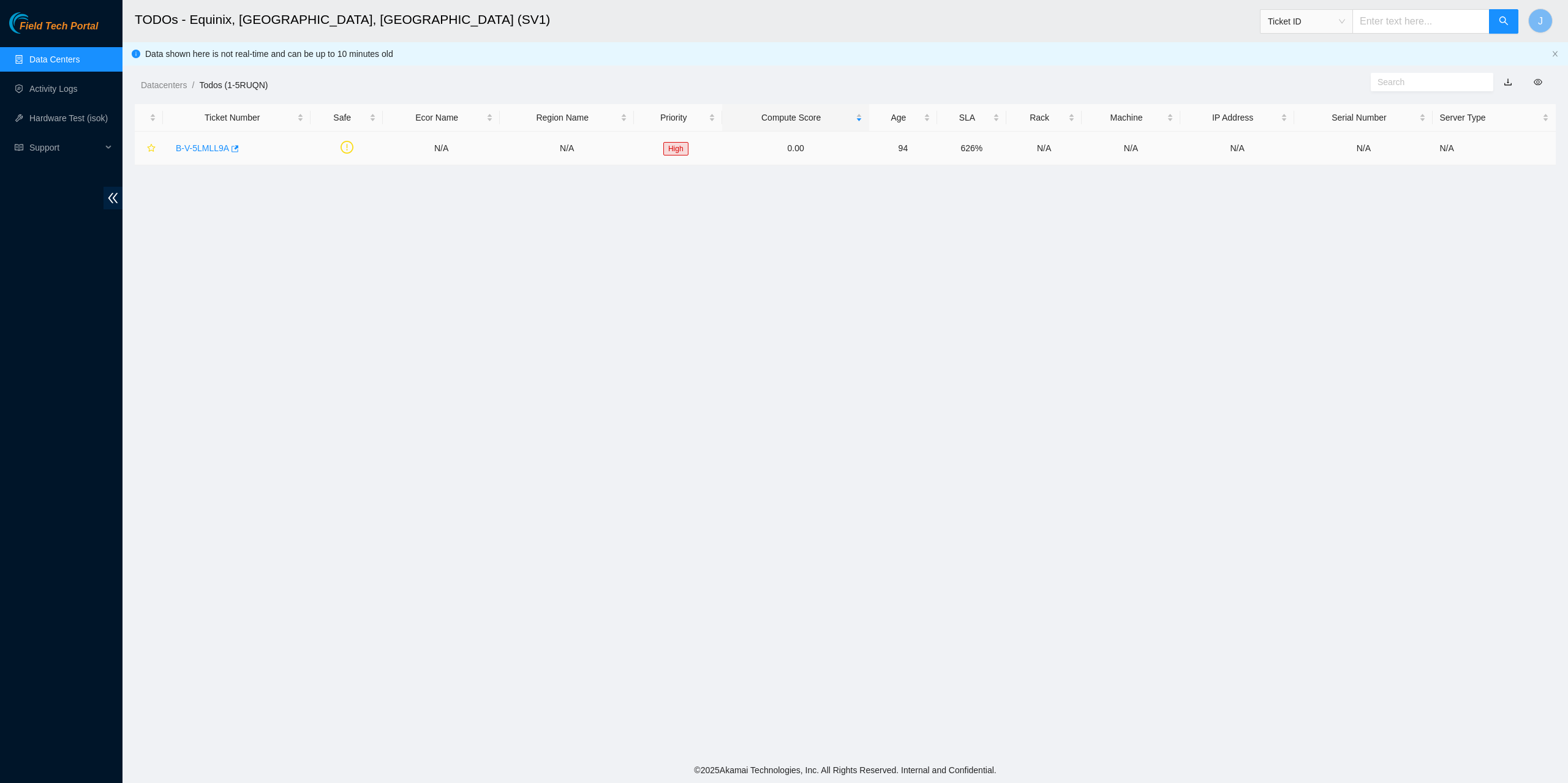
click at [212, 149] on link "B-V-5LMLL9A" at bounding box center [202, 148] width 53 height 10
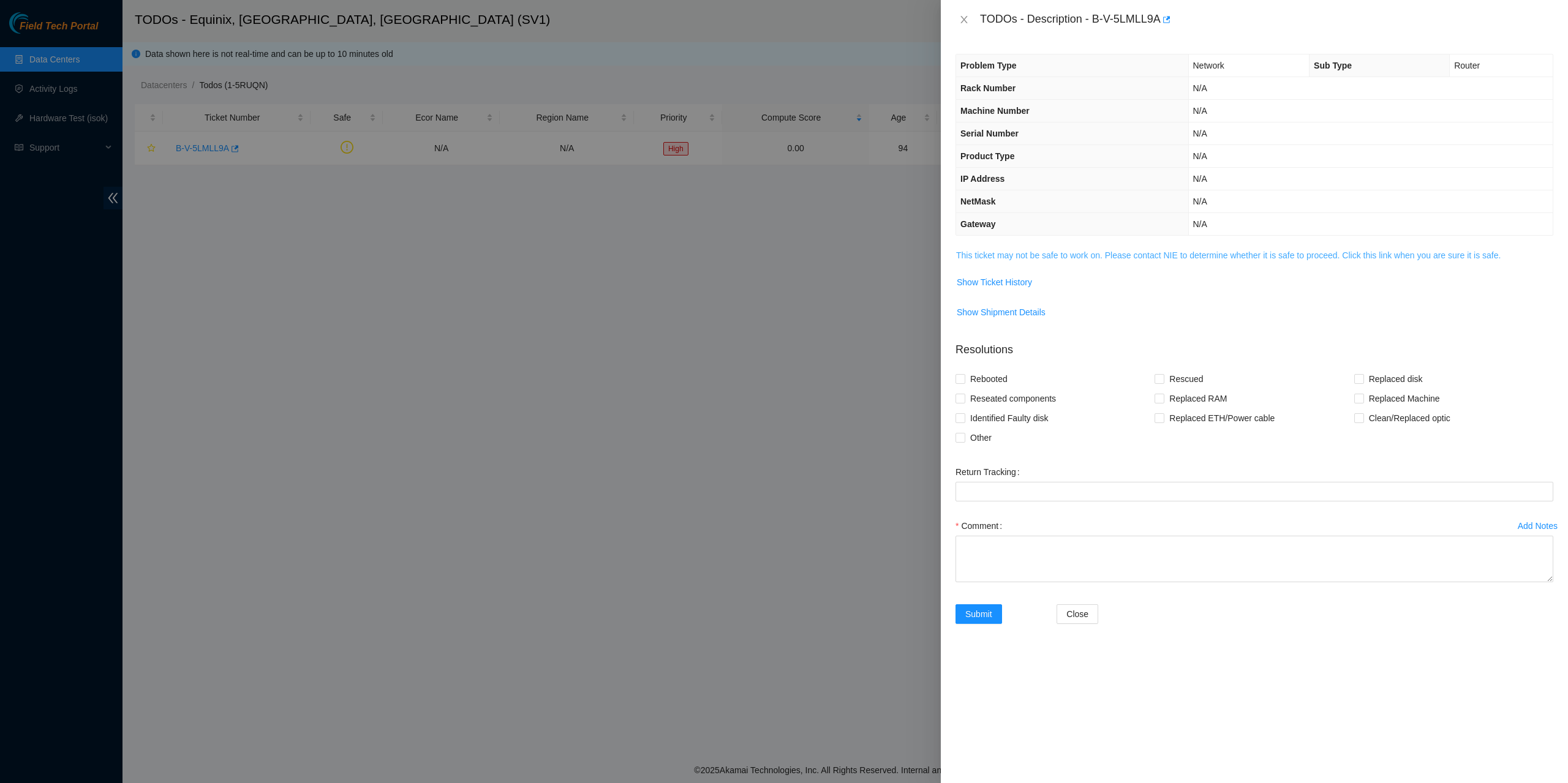
click at [1048, 254] on link "This ticket may not be safe to work on. Please contact NIE to determine whether…" at bounding box center [1228, 255] width 545 height 10
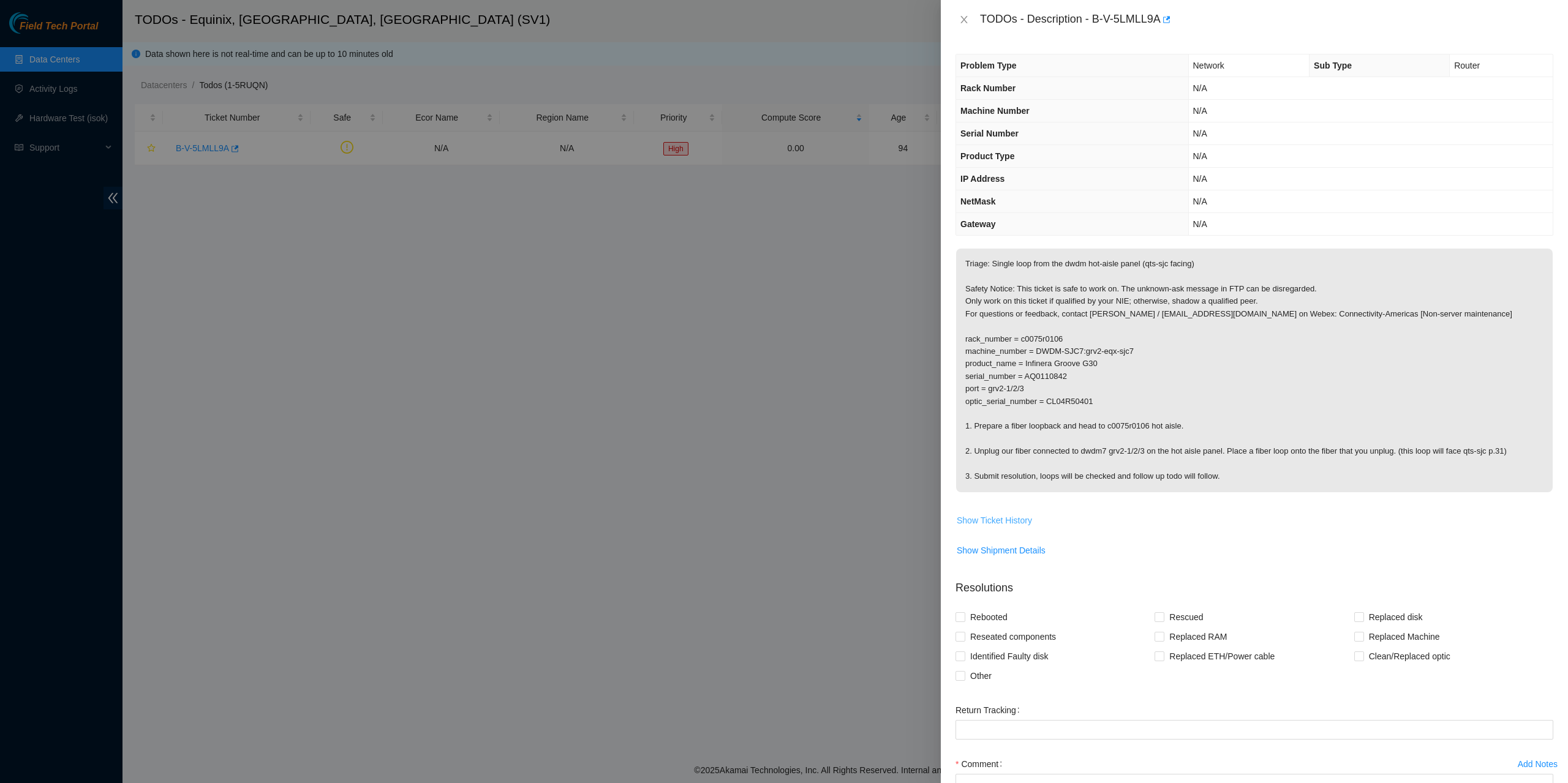
click at [999, 516] on span "Show Ticket History" at bounding box center [994, 520] width 75 height 14
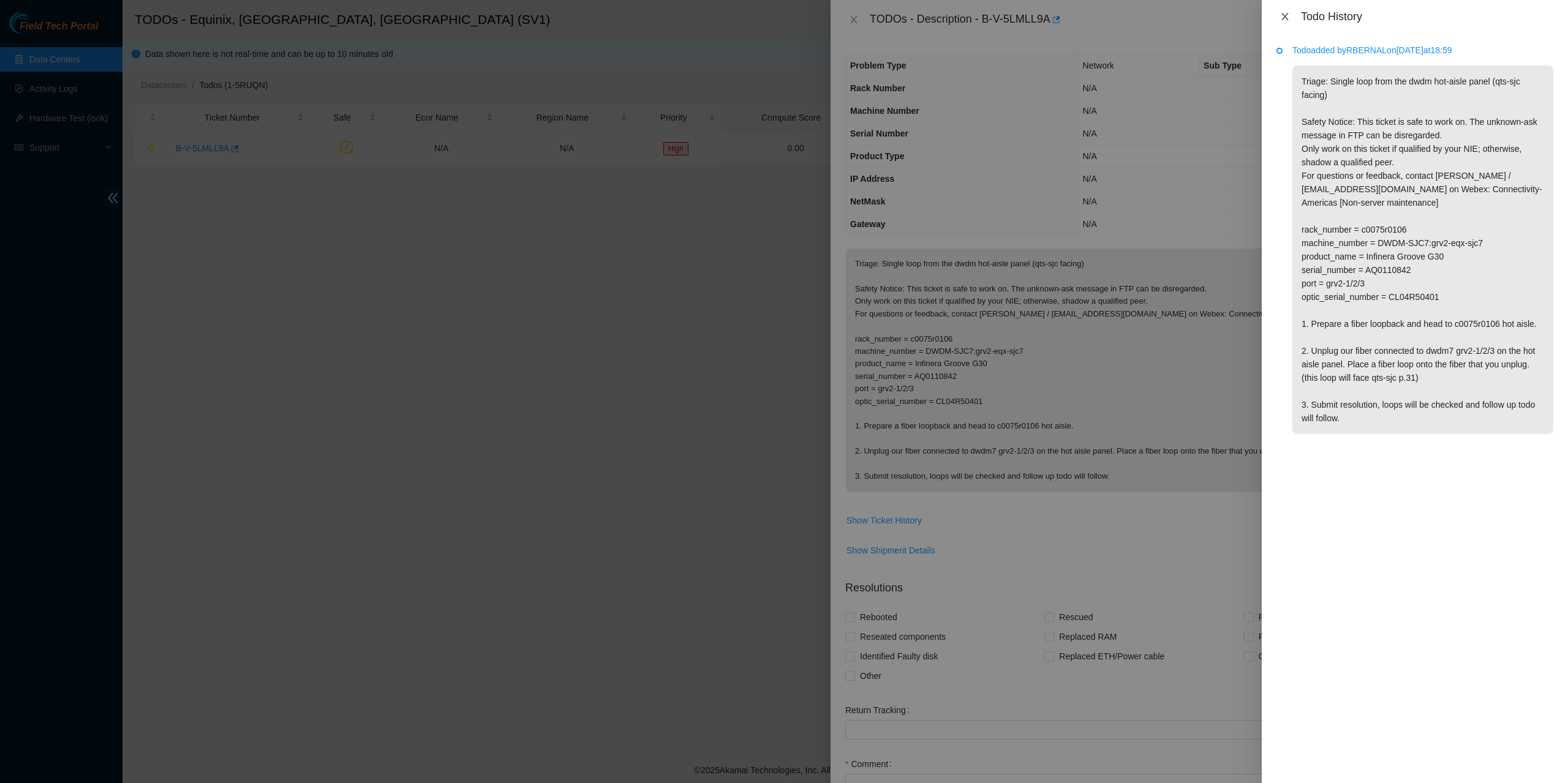
click at [1290, 14] on button "Close" at bounding box center [1285, 17] width 17 height 12
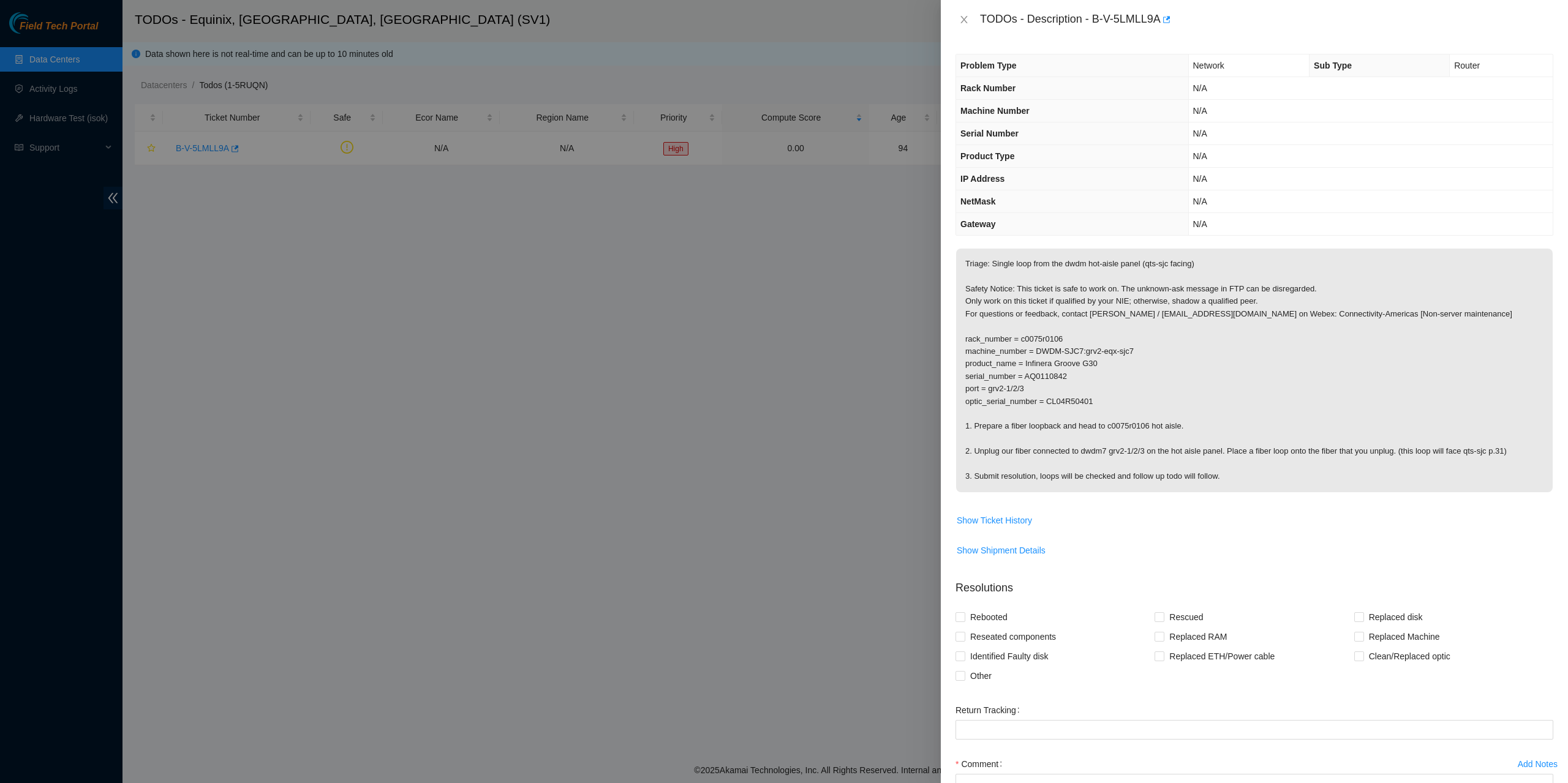
click at [959, 25] on div "TODOs - Description - B-V-5LMLL9A" at bounding box center [1254, 20] width 598 height 20
drag, startPoint x: 961, startPoint y: 22, endPoint x: 962, endPoint y: 52, distance: 30.0
click at [961, 22] on icon "close" at bounding box center [964, 20] width 10 height 10
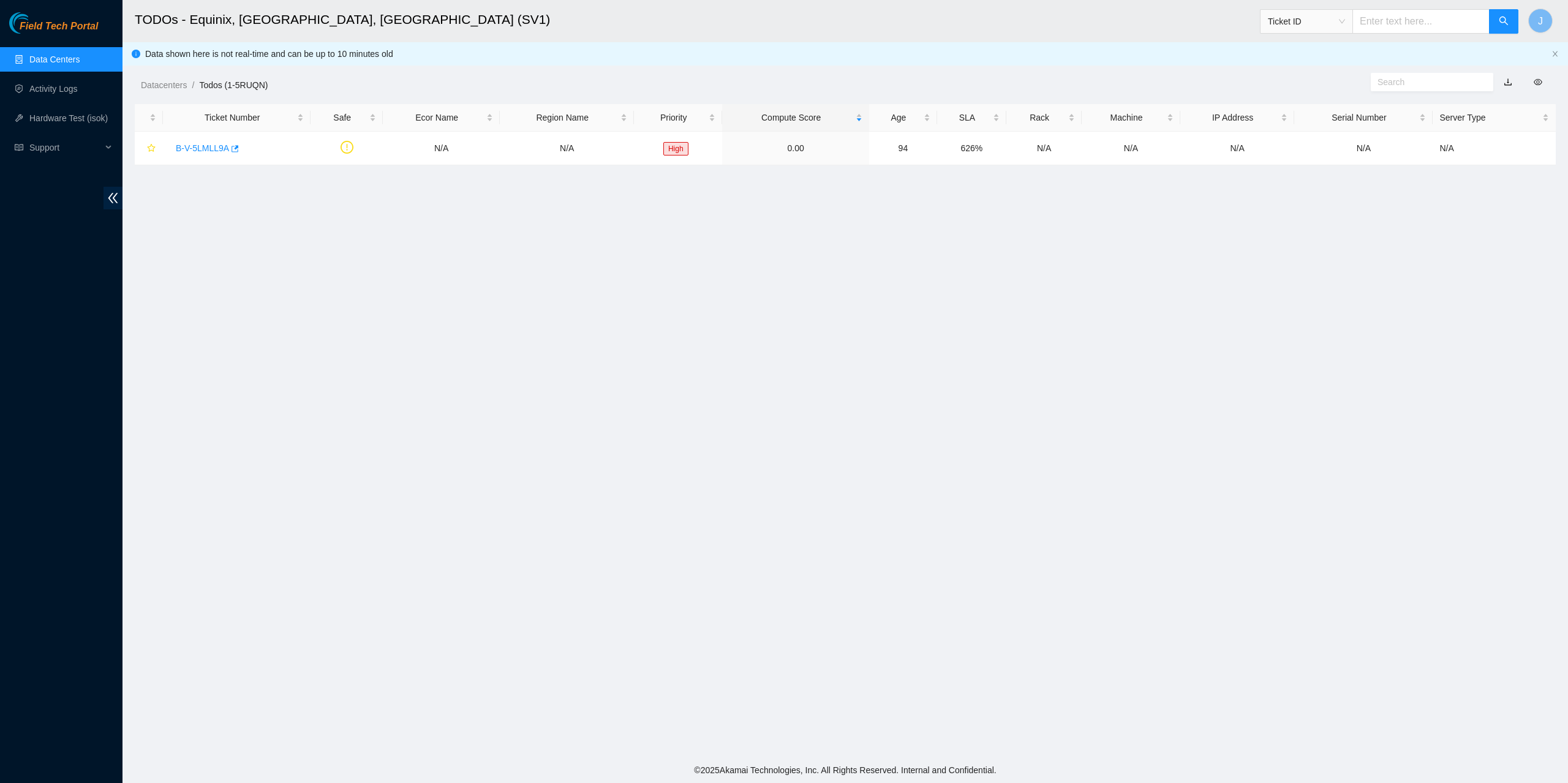
click at [69, 62] on link "Data Centers" at bounding box center [54, 60] width 50 height 10
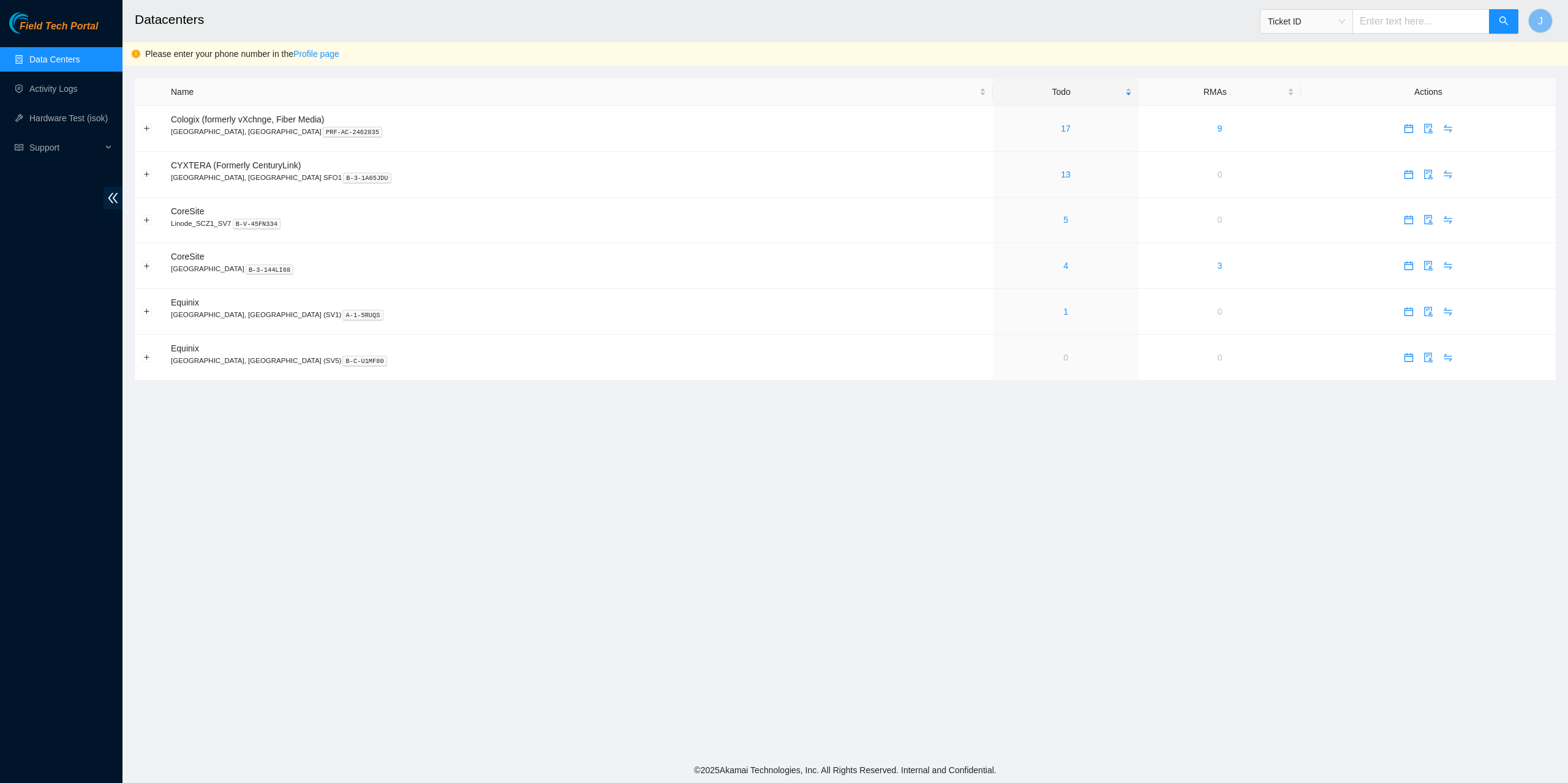
click at [41, 58] on link "Data Centers" at bounding box center [54, 60] width 50 height 10
click at [53, 89] on link "Activity Logs" at bounding box center [53, 89] width 48 height 10
